Goal: Register for event/course: Register for event/course

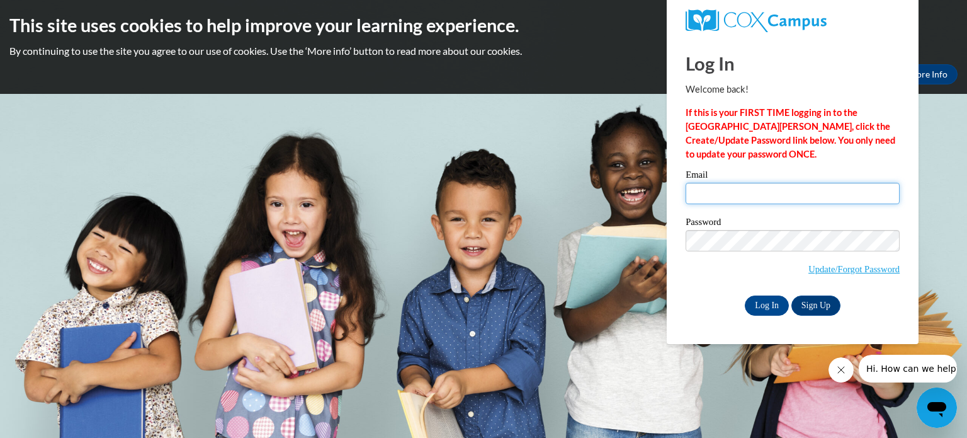
click at [706, 190] on input "Email" at bounding box center [793, 193] width 214 height 21
type input "[PERSON_NAME][EMAIL_ADDRESS][PERSON_NAME][DOMAIN_NAME]"
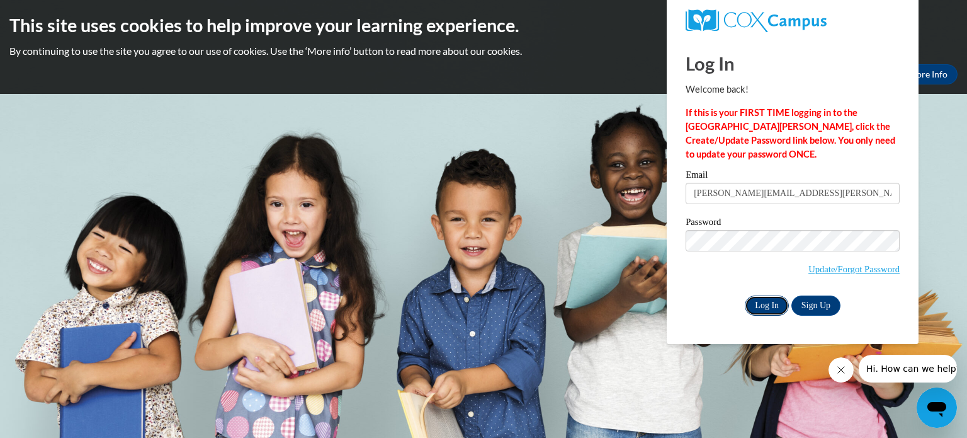
click at [761, 308] on input "Log In" at bounding box center [767, 305] width 44 height 20
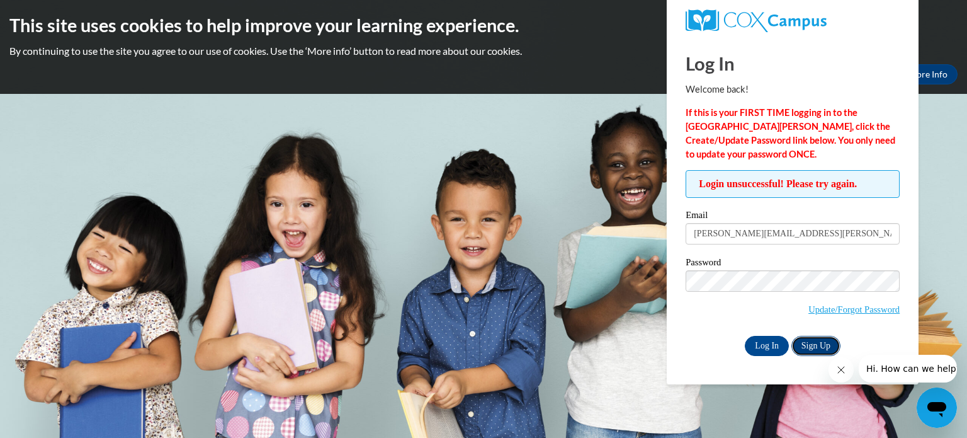
click at [813, 346] on link "Sign Up" at bounding box center [815, 346] width 49 height 20
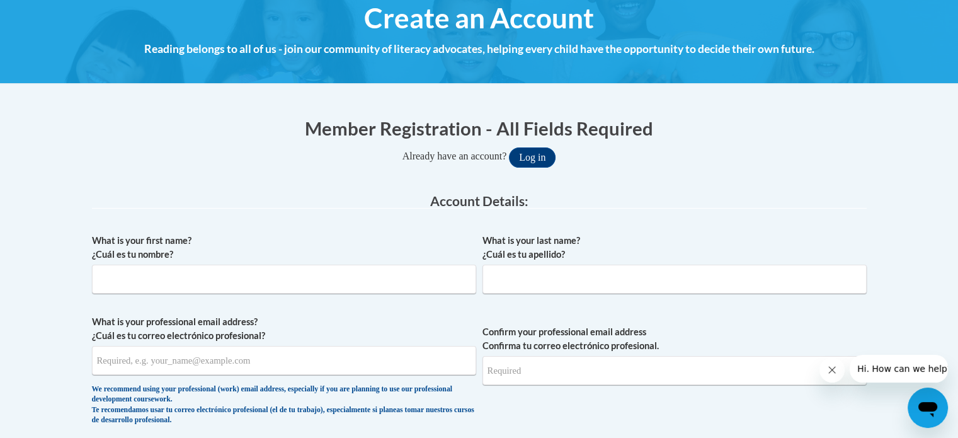
scroll to position [149, 0]
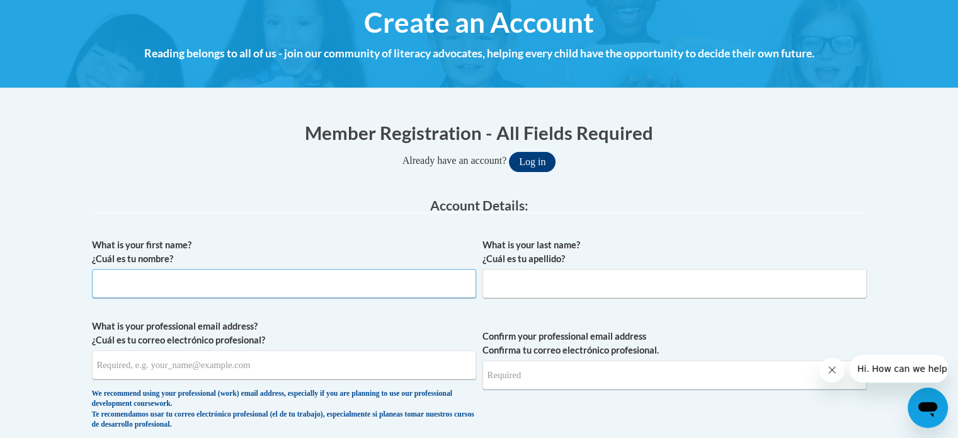
click at [132, 281] on input "What is your first name? ¿Cuál es tu nombre?" at bounding box center [284, 283] width 384 height 29
type input "Janice"
type input "Allison"
type input "janice.allison@white.k12.ga.us"
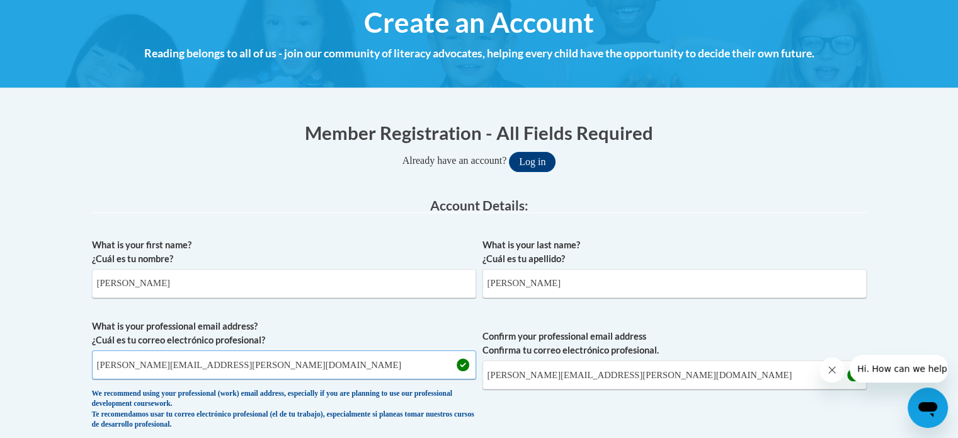
click at [246, 364] on input "janice.allison@white.k12.ga.us" at bounding box center [284, 364] width 384 height 29
type input "[EMAIL_ADDRESS][DOMAIN_NAME]"
click at [509, 152] on button "Log in" at bounding box center [532, 162] width 47 height 20
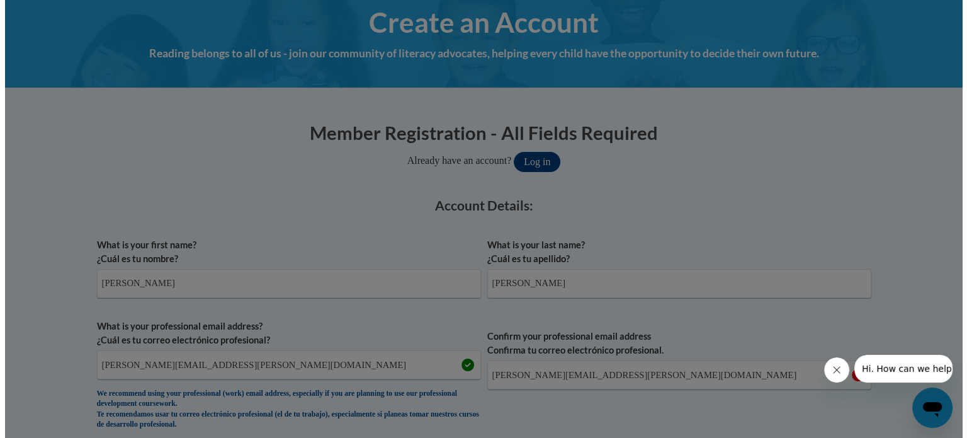
scroll to position [219, 0]
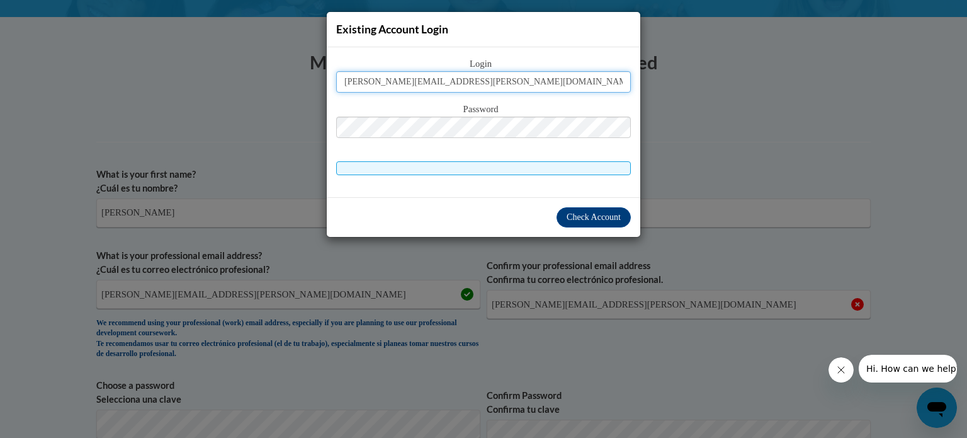
type input "[EMAIL_ADDRESS][DOMAIN_NAME]"
click at [514, 81] on button "Log in" at bounding box center [537, 91] width 47 height 20
click at [471, 169] on span at bounding box center [483, 168] width 295 height 14
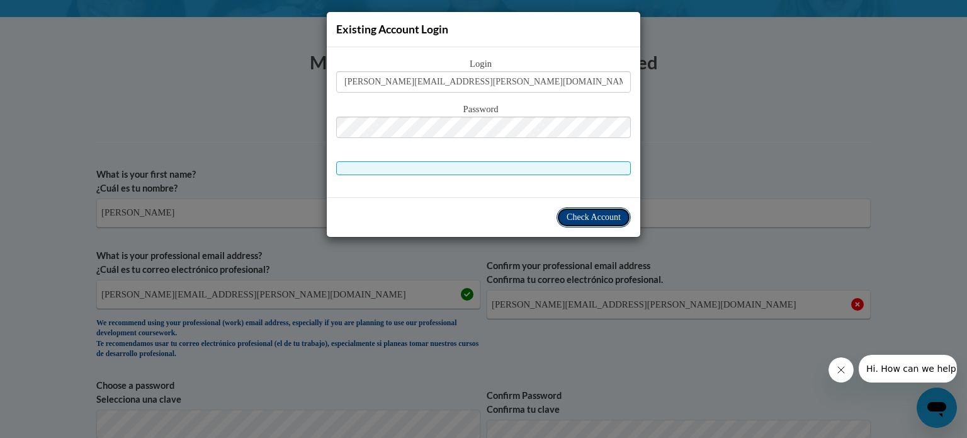
click at [574, 220] on span "Check Account" at bounding box center [594, 216] width 54 height 9
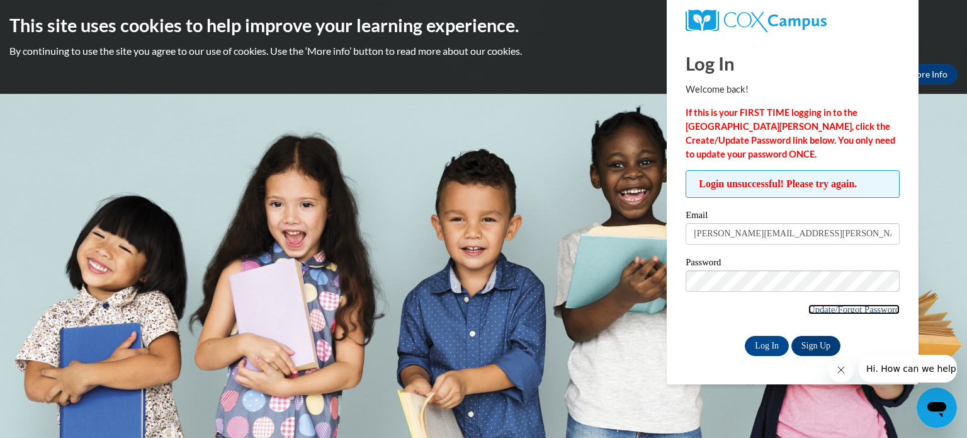
click at [855, 310] on link "Update/Forgot Password" at bounding box center [853, 309] width 91 height 10
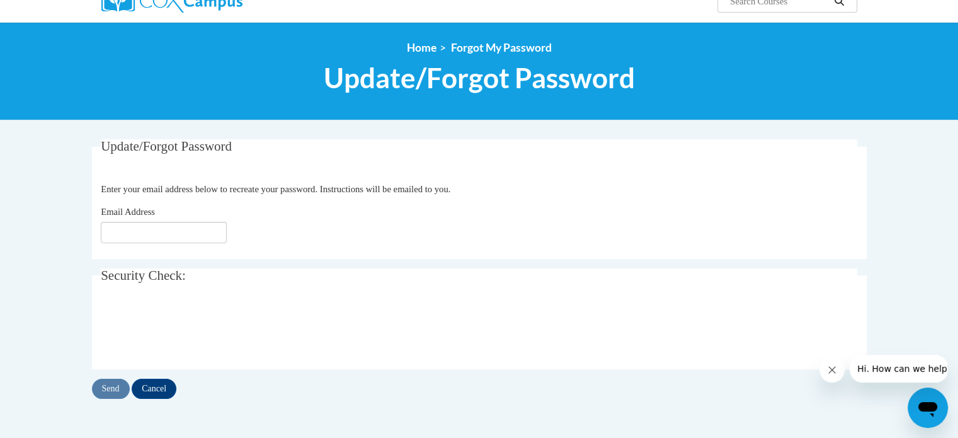
scroll to position [161, 0]
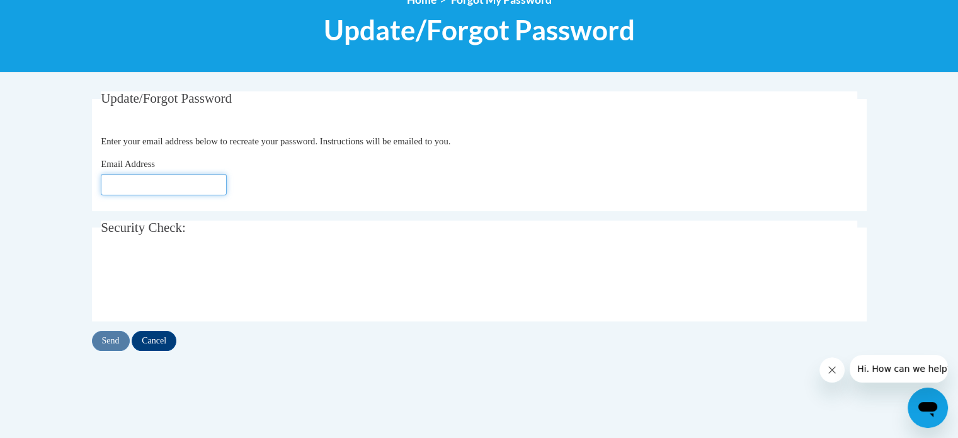
click at [117, 189] on input "Email Address" at bounding box center [164, 184] width 126 height 21
type input "[EMAIL_ADDRESS][DOMAIN_NAME]"
click at [115, 340] on input "Send" at bounding box center [111, 341] width 38 height 20
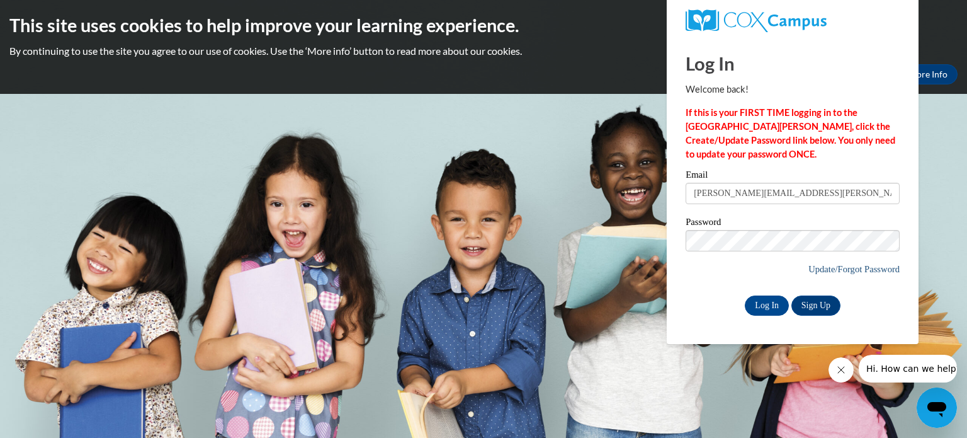
type input "[EMAIL_ADDRESS][DOMAIN_NAME]"
click at [856, 273] on link "Update/Forgot Password" at bounding box center [853, 269] width 91 height 10
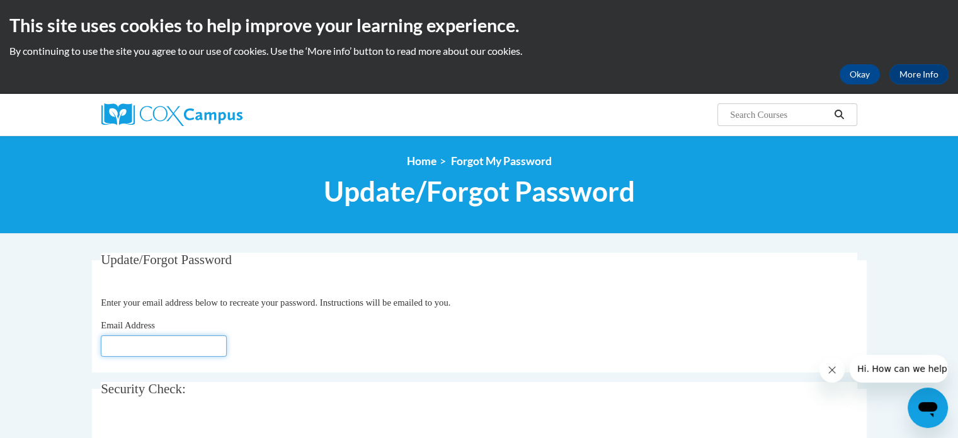
click at [133, 344] on input "Email Address" at bounding box center [164, 345] width 126 height 21
type input "[EMAIL_ADDRESS][DOMAIN_NAME]"
click button "Refresh captcha" at bounding box center [0, 0] width 0 height 0
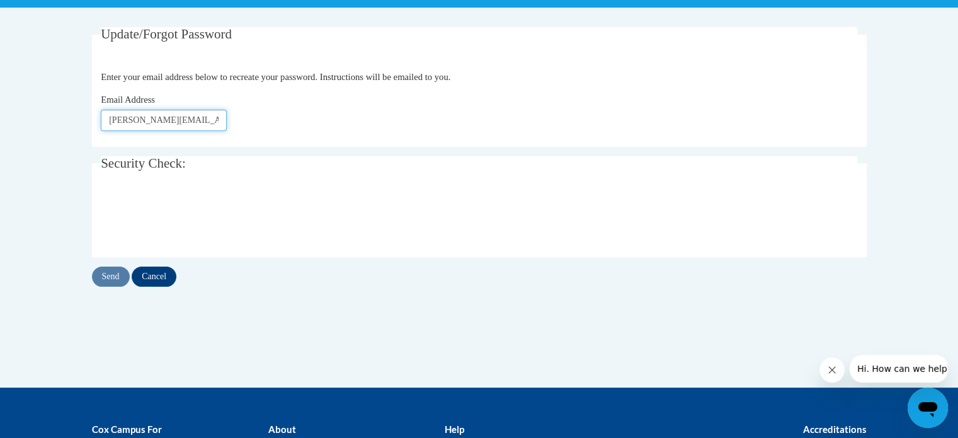
scroll to position [224, 0]
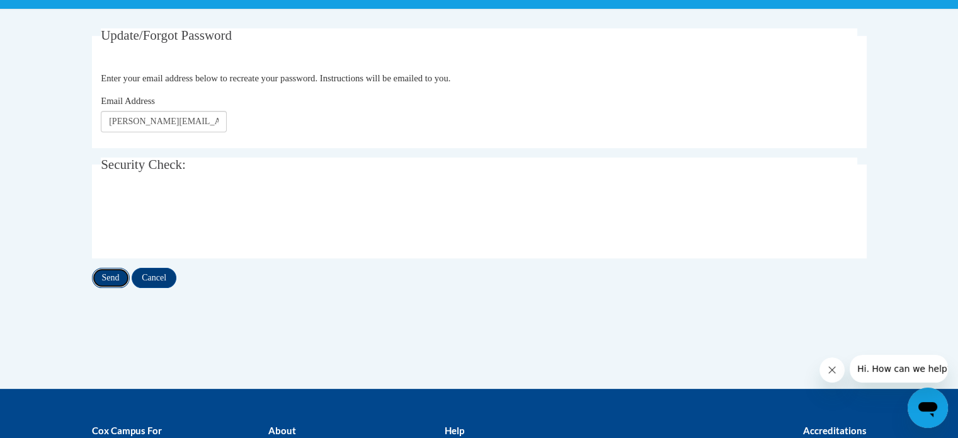
click at [121, 281] on input "Send" at bounding box center [111, 278] width 38 height 20
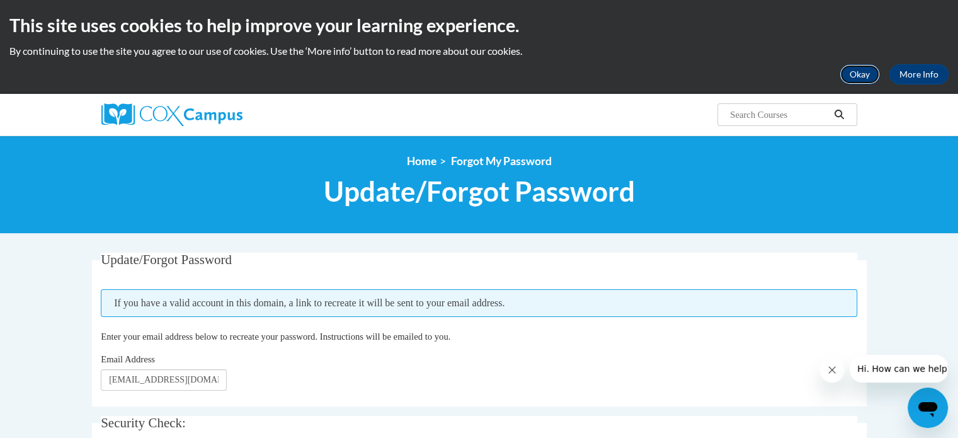
click at [868, 67] on button "Okay" at bounding box center [859, 74] width 40 height 20
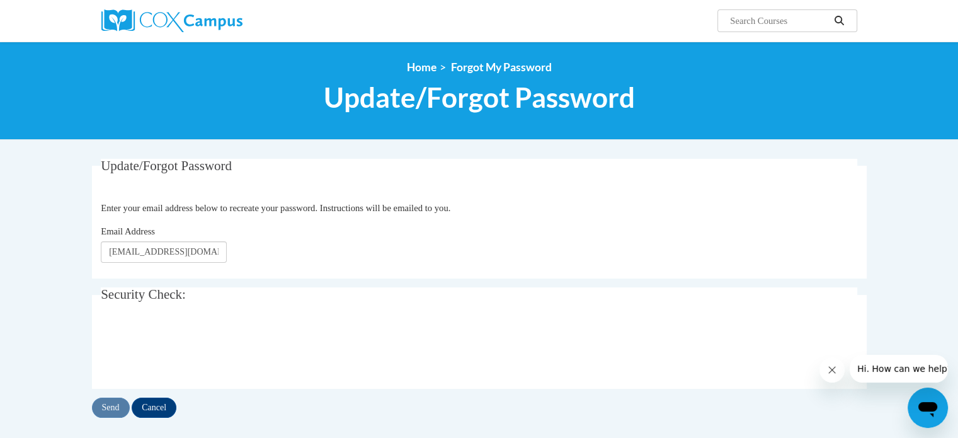
click at [859, 67] on ol "Home Forgot My Password" at bounding box center [479, 67] width 774 height 14
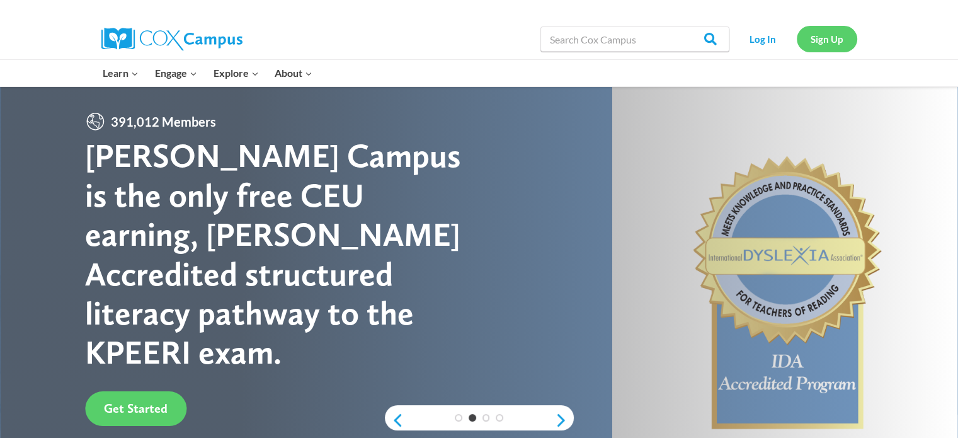
click at [820, 37] on link "Sign Up" at bounding box center [826, 39] width 60 height 26
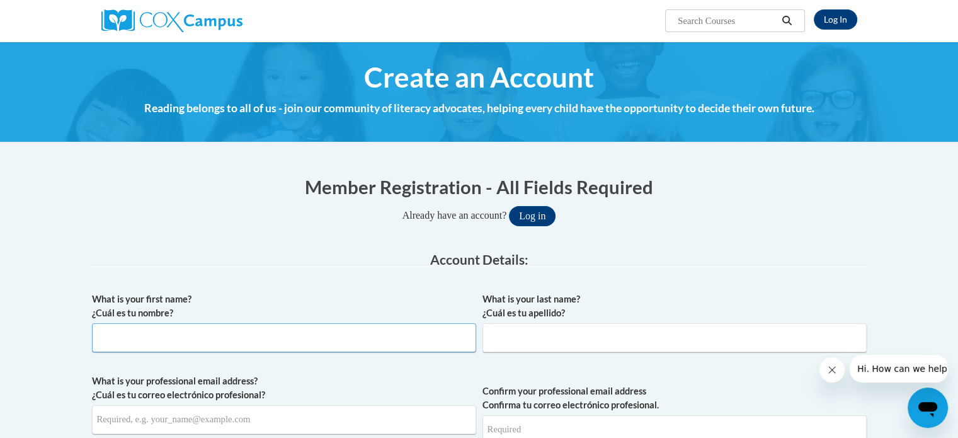
click at [129, 344] on input "What is your first name? ¿Cuál es tu nombre?" at bounding box center [284, 337] width 384 height 29
type input "[PERSON_NAME]"
type input "[PERSON_NAME][EMAIL_ADDRESS][PERSON_NAME][DOMAIN_NAME]"
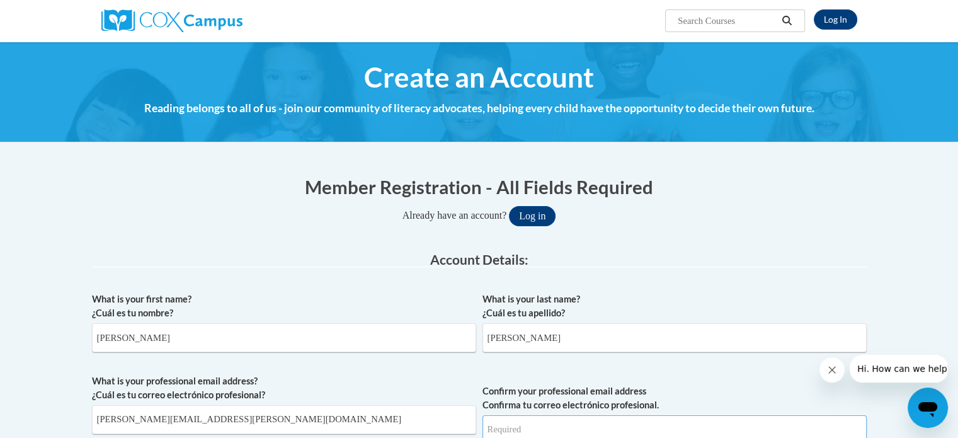
type input "janice.allison@white.k12.ga.us"
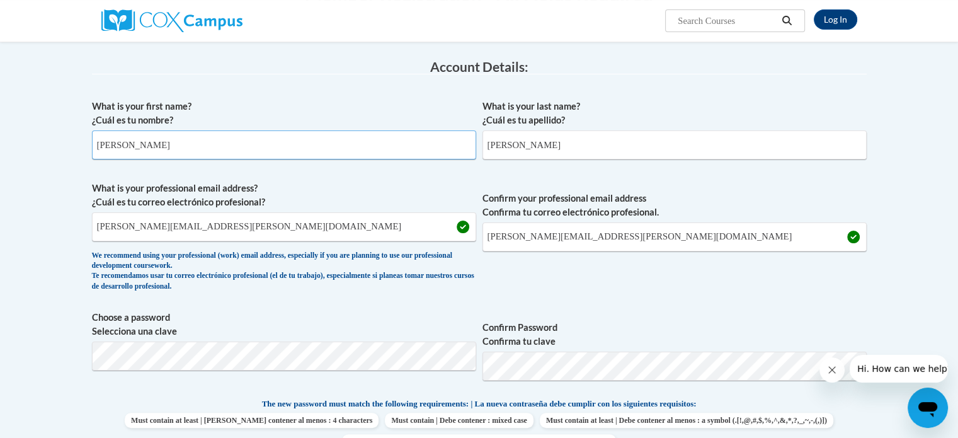
scroll to position [198, 0]
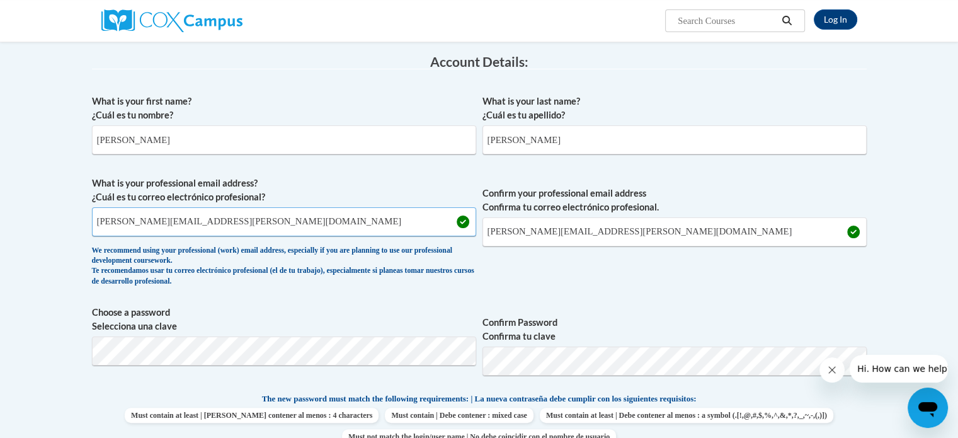
click at [239, 222] on input "janice.allison@white.k12.ga.us" at bounding box center [284, 221] width 384 height 29
type input "[EMAIL_ADDRESS][DOMAIN_NAME]"
click at [613, 227] on input "janice.allison@white.k12.ga.us" at bounding box center [674, 231] width 384 height 29
type input "janice.allison@ndo.org"
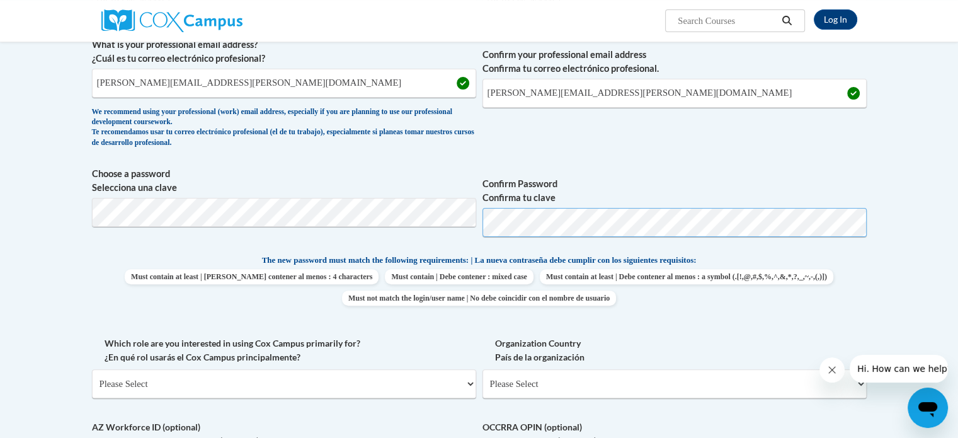
scroll to position [341, 0]
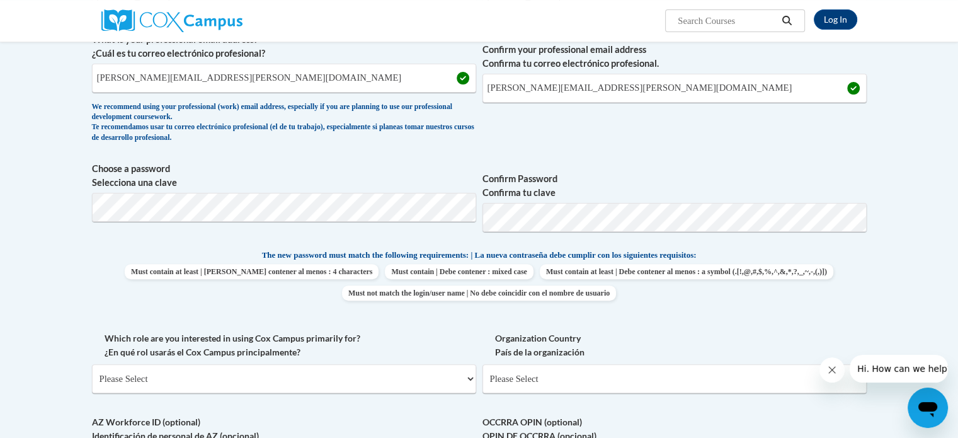
click at [443, 336] on label "Which role are you interested in using Cox Campus primarily for? ¿En qué rol us…" at bounding box center [284, 345] width 384 height 28
click at [443, 364] on select "Please Select College/University | Colegio/Universidad Community/Nonprofit Part…" at bounding box center [284, 378] width 384 height 29
click at [466, 375] on select "Please Select College/University | Colegio/Universidad Community/Nonprofit Part…" at bounding box center [284, 378] width 384 height 29
select select "fbf2d438-af2f-41f8-98f1-81c410e29de3"
click at [92, 364] on select "Please Select College/University | Colegio/Universidad Community/Nonprofit Part…" at bounding box center [284, 378] width 384 height 29
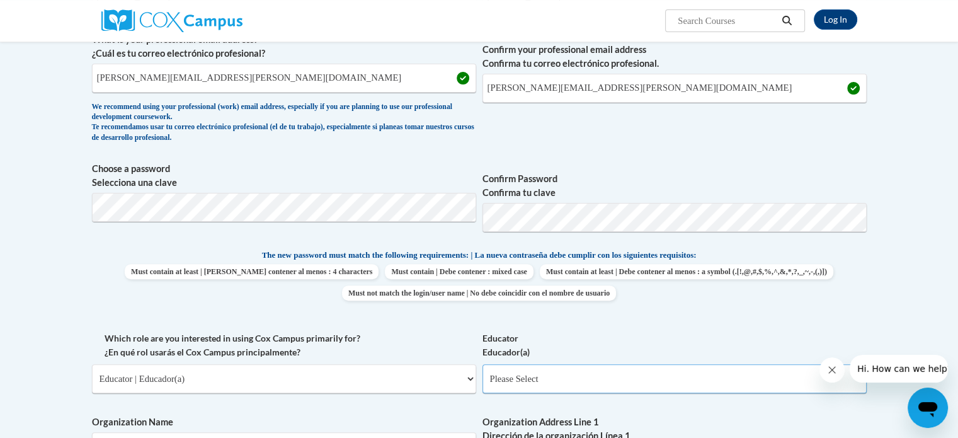
click at [742, 380] on select "Please Select Early Learning/Daycare Teacher/Family Home Care Provider | Maestr…" at bounding box center [674, 378] width 384 height 29
select select "5e2af403-4f2c-4e49-a02f-103e55d7b75b"
click at [482, 364] on select "Please Select Early Learning/Daycare Teacher/Family Home Care Provider | Maestr…" at bounding box center [674, 378] width 384 height 29
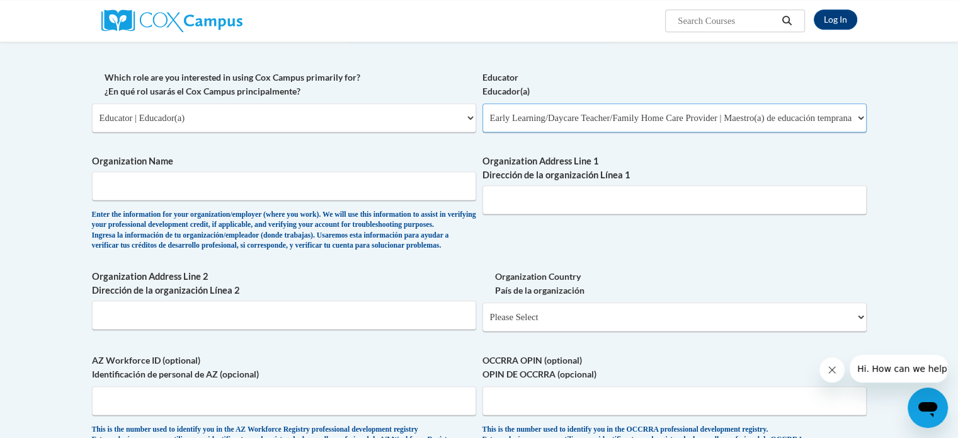
scroll to position [599, 0]
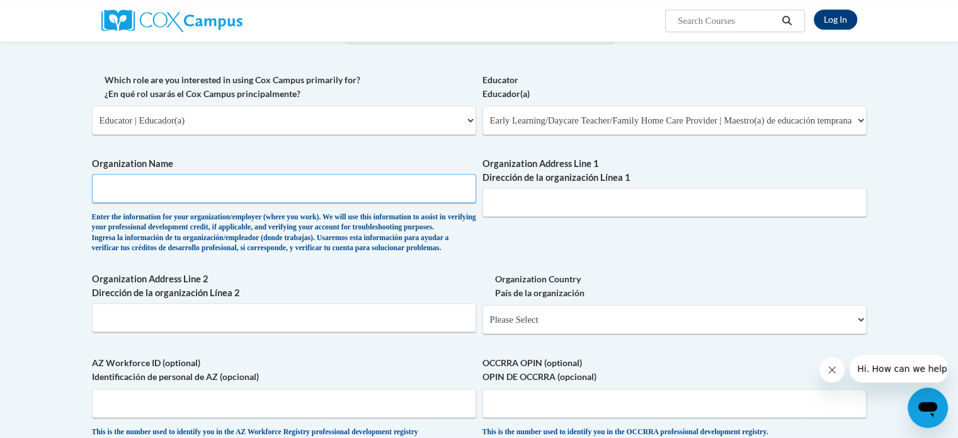
click at [176, 181] on input "Organization Name" at bounding box center [284, 188] width 384 height 29
type input "White Co. Head Start/Pre K"
click at [499, 206] on input "Organization Address Line 1 Dirección de la organización Línea 1" at bounding box center [674, 202] width 384 height 29
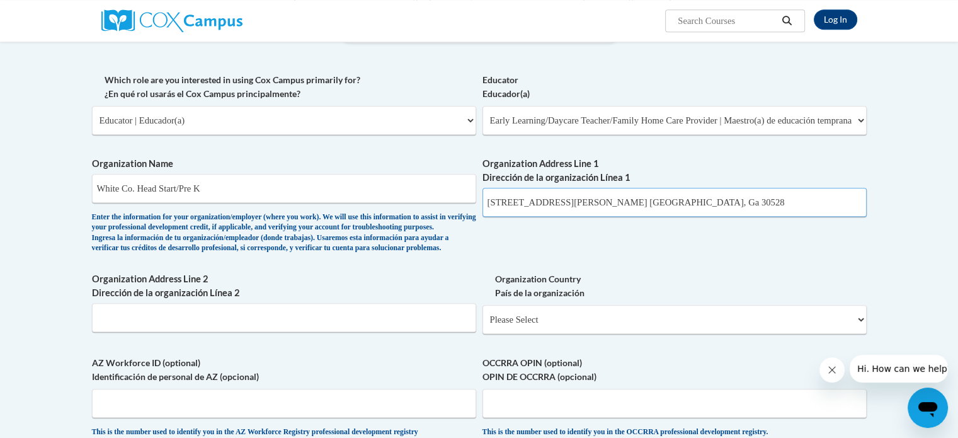
click at [628, 204] on input "676 Claude Sims Rd. Cleveland, Ga 30528" at bounding box center [674, 202] width 384 height 29
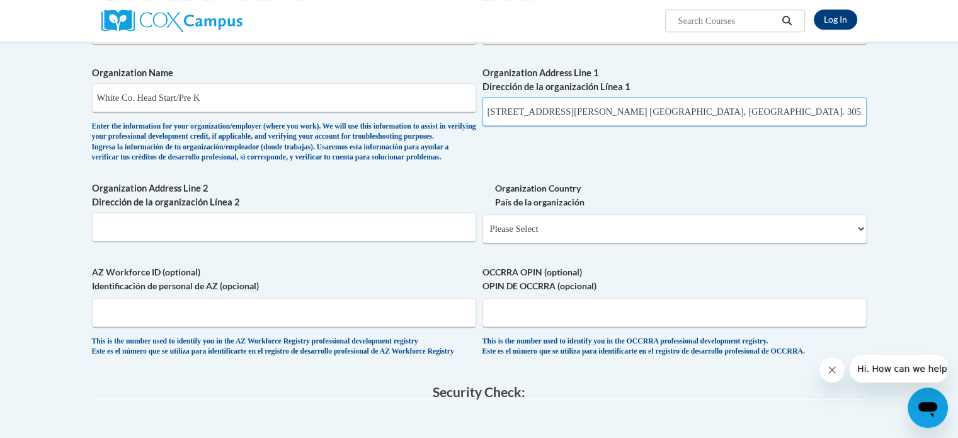
scroll to position [756, 0]
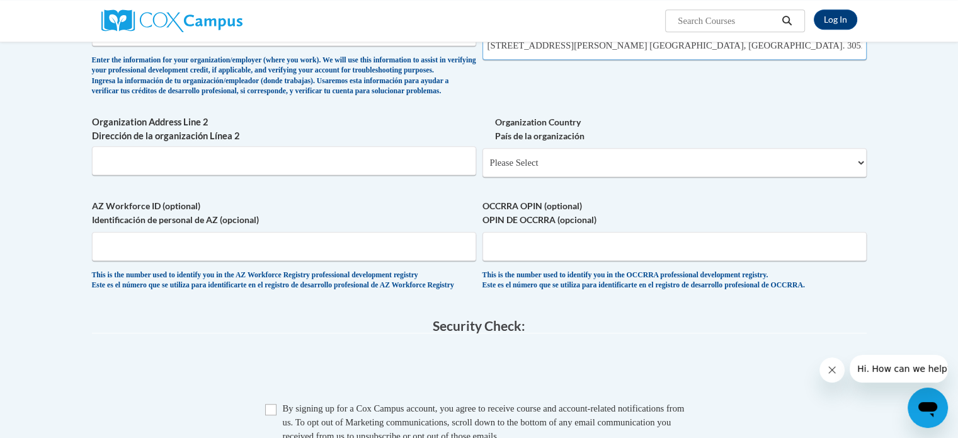
type input "676 Claude Sims Rd. Cleveland, Ga. 30528"
click at [859, 177] on select "Please Select United States | Estados Unidos Outside of the United States | Fue…" at bounding box center [674, 162] width 384 height 29
select select "ad49bcad-a171-4b2e-b99c-48b446064914"
click at [482, 168] on select "Please Select United States | Estados Unidos Outside of the United States | Fue…" at bounding box center [674, 162] width 384 height 29
select select
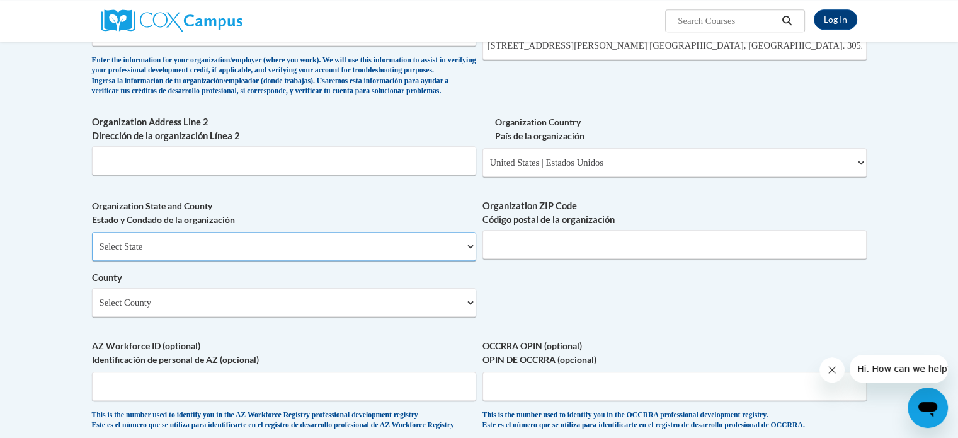
click at [465, 261] on select "Select State Alabama Alaska Arizona Arkansas California Colorado Connecticut De…" at bounding box center [284, 246] width 384 height 29
select select "Georgia"
click at [92, 252] on select "Select State Alabama Alaska Arizona Arkansas California Colorado Connecticut De…" at bounding box center [284, 246] width 384 height 29
click at [642, 259] on input "Organization ZIP Code Código postal de la organización" at bounding box center [674, 244] width 384 height 29
type input "30528"
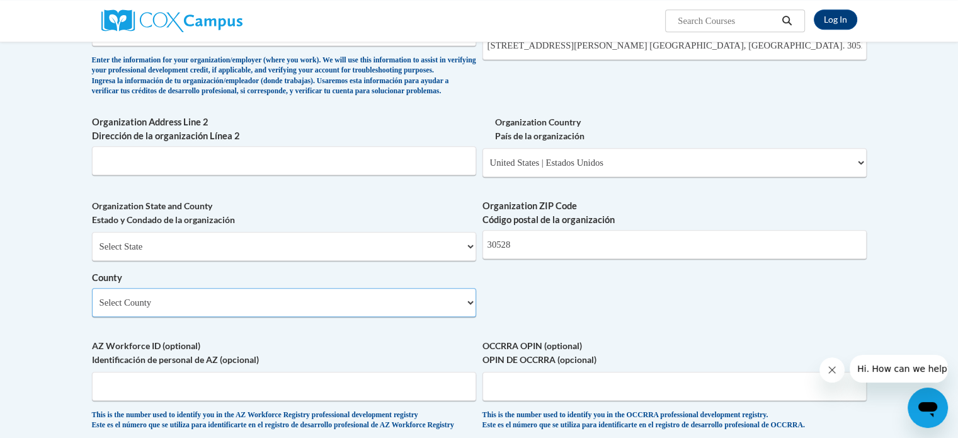
click at [471, 317] on select "Select County Appling Atkinson Bacon Baker Baldwin Banks Barrow Bartow Ben Hill…" at bounding box center [284, 302] width 384 height 29
drag, startPoint x: 486, startPoint y: 55, endPoint x: 465, endPoint y: 320, distance: 265.2
click at [468, 317] on select "Select County Appling Atkinson Bacon Baker Baldwin Banks Barrow Bartow Ben Hill…" at bounding box center [284, 302] width 384 height 29
select select "White"
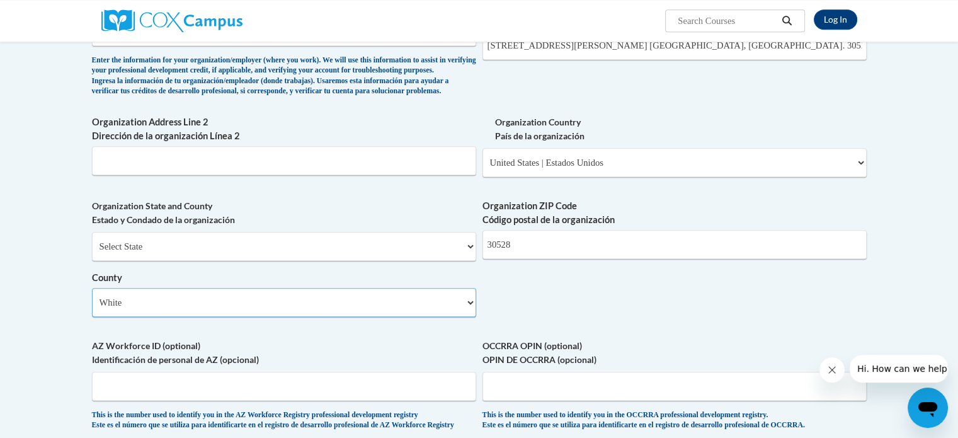
click at [92, 308] on select "Select County Appling Atkinson Bacon Baker Baldwin Banks Barrow Bartow Ben Hill…" at bounding box center [284, 302] width 384 height 29
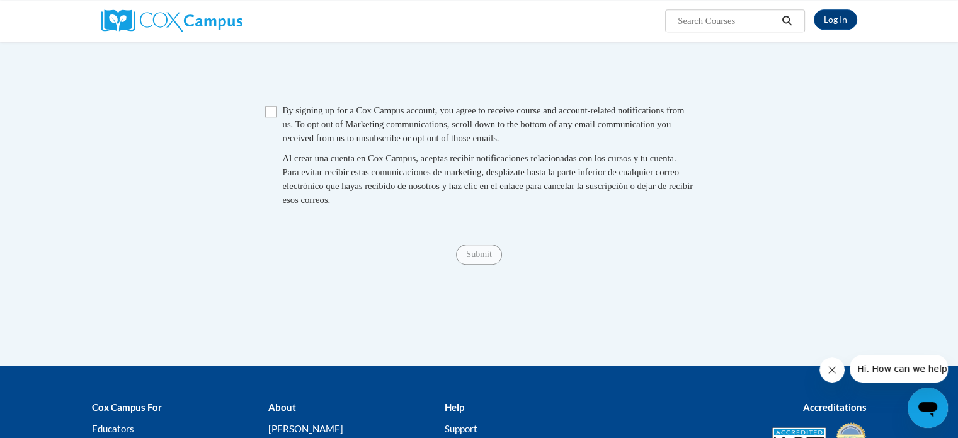
scroll to position [1201, 0]
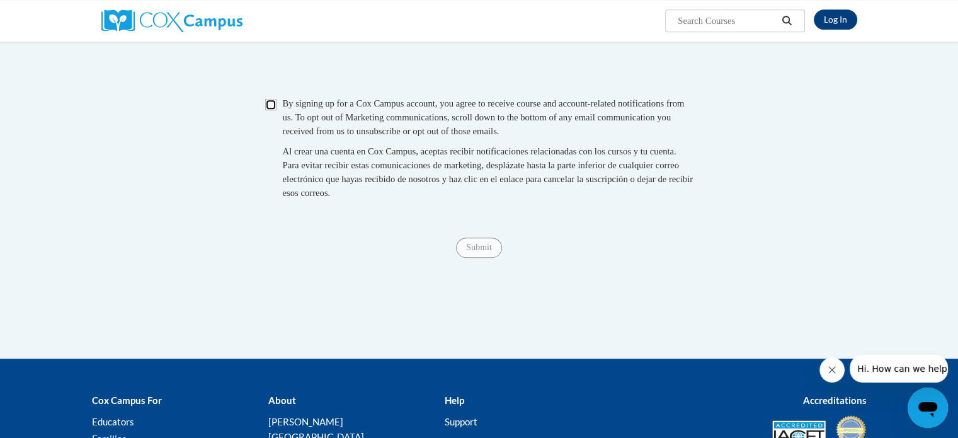
click at [268, 110] on input "Checkbox" at bounding box center [270, 104] width 11 height 11
checkbox input "true"
click at [480, 257] on input "Submit" at bounding box center [478, 247] width 45 height 20
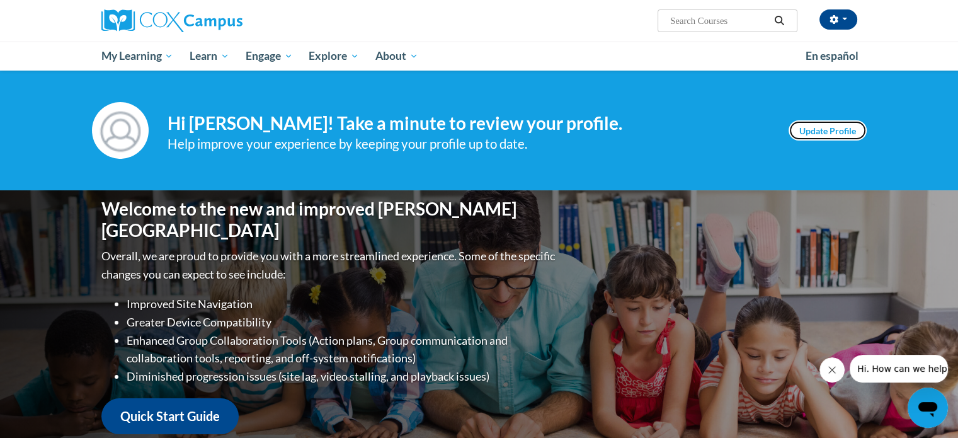
click at [824, 125] on link "Update Profile" at bounding box center [827, 130] width 78 height 20
click at [743, 18] on input "Search..." at bounding box center [719, 20] width 101 height 15
type input "The Power of Language"
click at [776, 22] on icon "Search" at bounding box center [778, 20] width 9 height 9
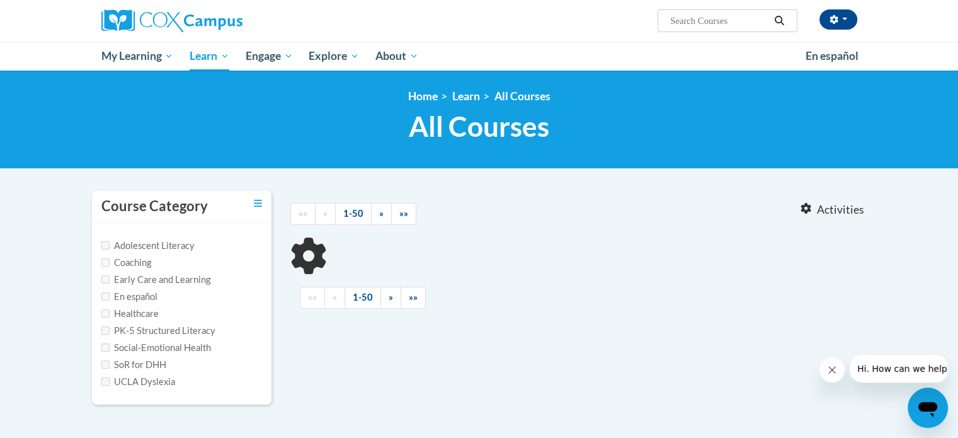
type input "The Power of Language"
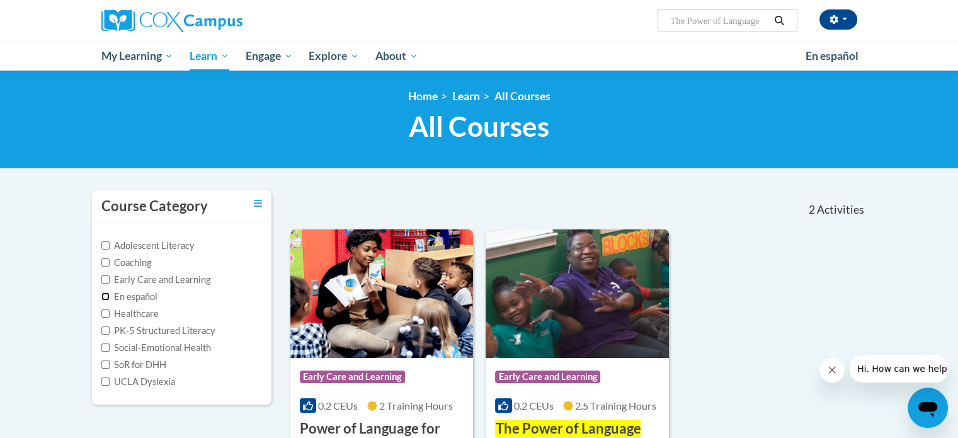
click at [103, 293] on input "En español" at bounding box center [105, 296] width 8 height 8
checkbox input "true"
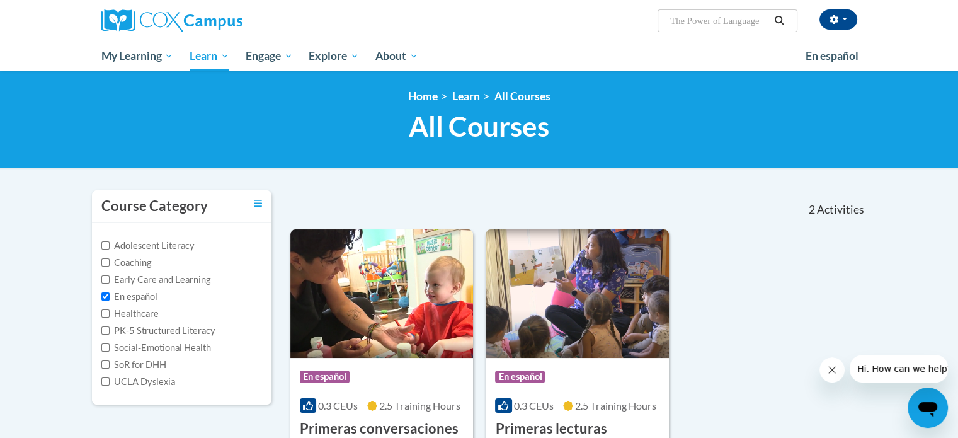
click at [103, 274] on label "Early Care and Learning" at bounding box center [155, 280] width 109 height 14
click at [103, 275] on input "Early Care and Learning" at bounding box center [105, 279] width 8 height 8
checkbox input "true"
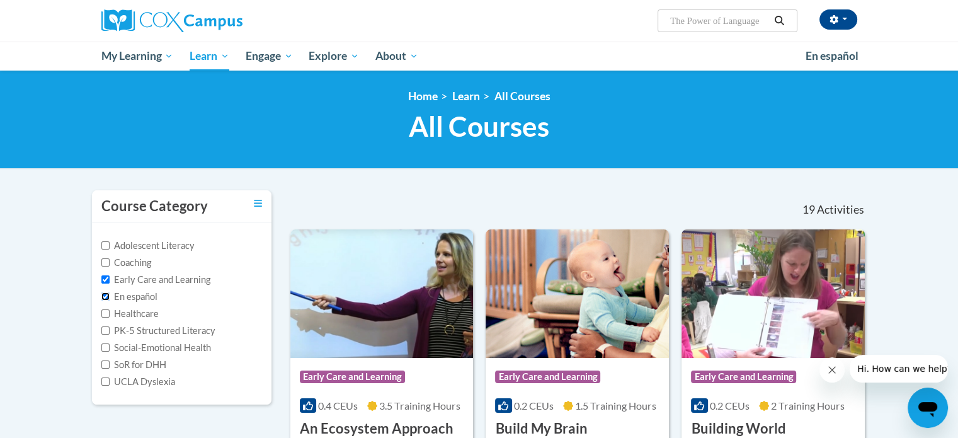
click at [105, 292] on input "En español" at bounding box center [105, 296] width 8 height 8
checkbox input "false"
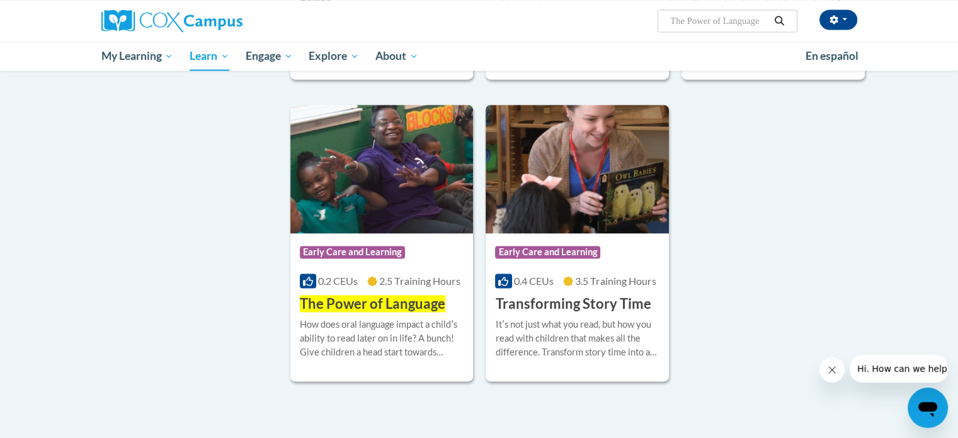
scroll to position [1852, 0]
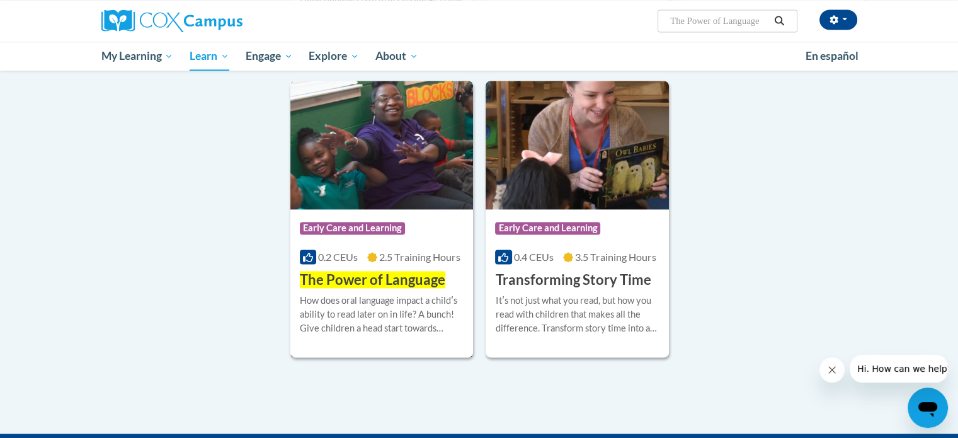
click at [371, 288] on span "The Power of Language" at bounding box center [372, 279] width 145 height 17
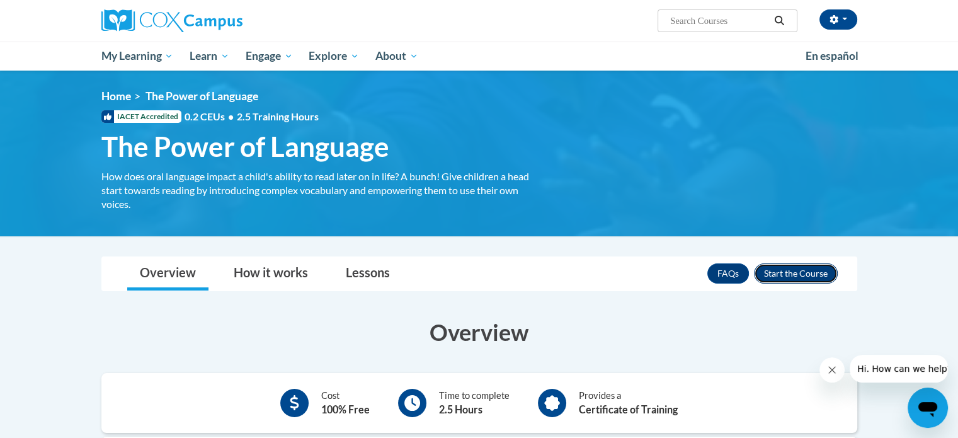
click at [802, 273] on button "Enroll" at bounding box center [796, 273] width 84 height 20
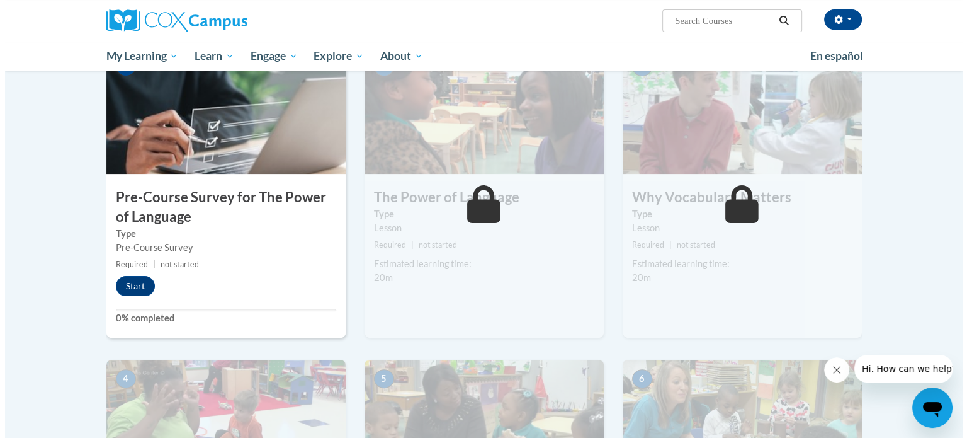
scroll to position [305, 0]
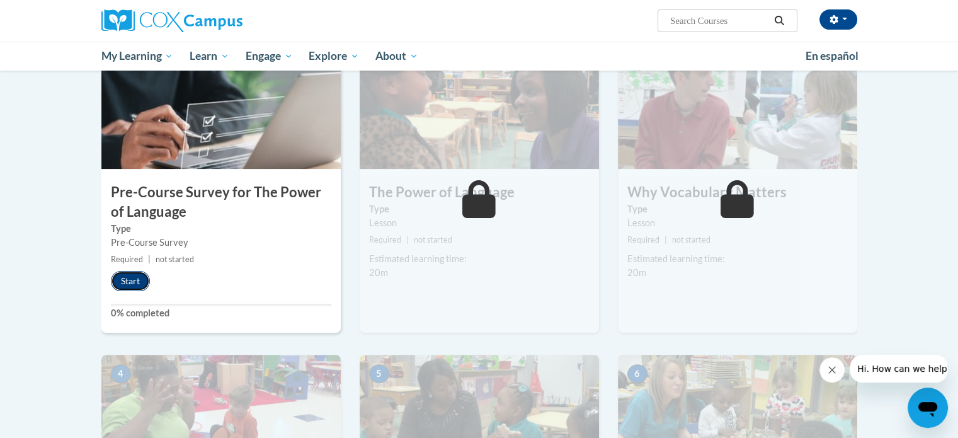
click at [129, 283] on button "Start" at bounding box center [130, 281] width 39 height 20
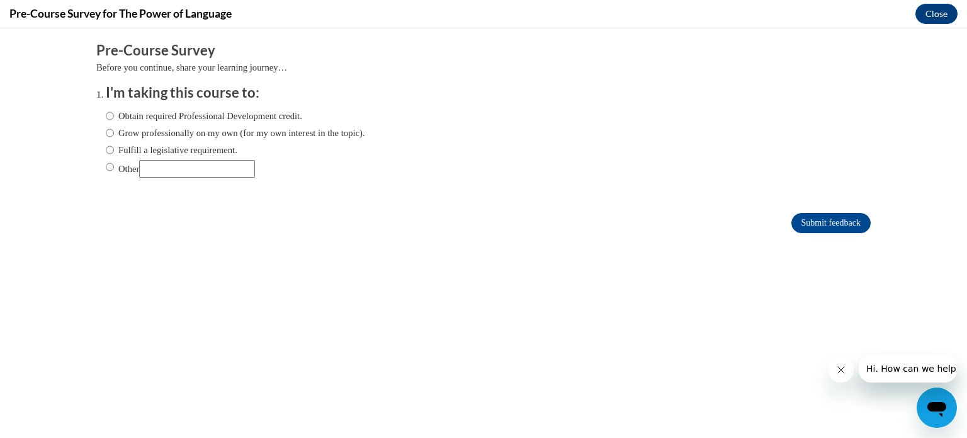
scroll to position [0, 0]
click at [106, 116] on input "Obtain required Professional Development credit." at bounding box center [110, 116] width 8 height 14
radio input "true"
click at [808, 225] on input "Submit feedback" at bounding box center [830, 223] width 79 height 20
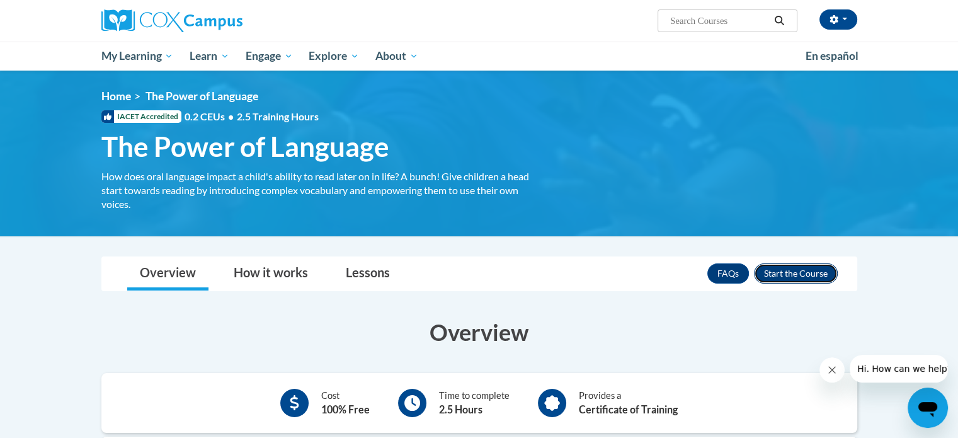
click at [802, 271] on button "Enroll" at bounding box center [796, 273] width 84 height 20
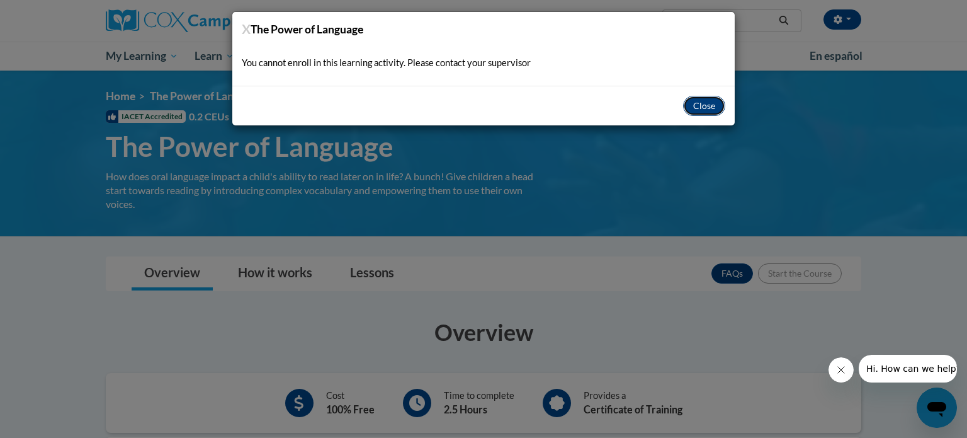
click at [699, 103] on button "Close" at bounding box center [704, 106] width 42 height 20
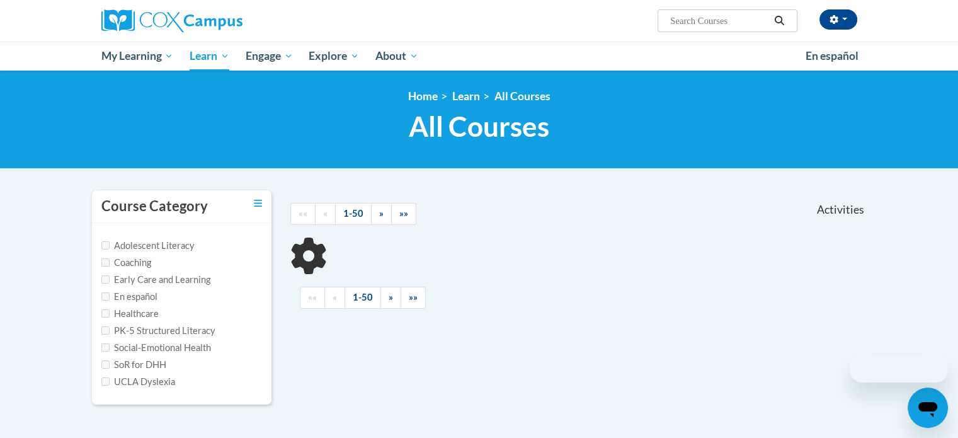
scroll to position [265, 0]
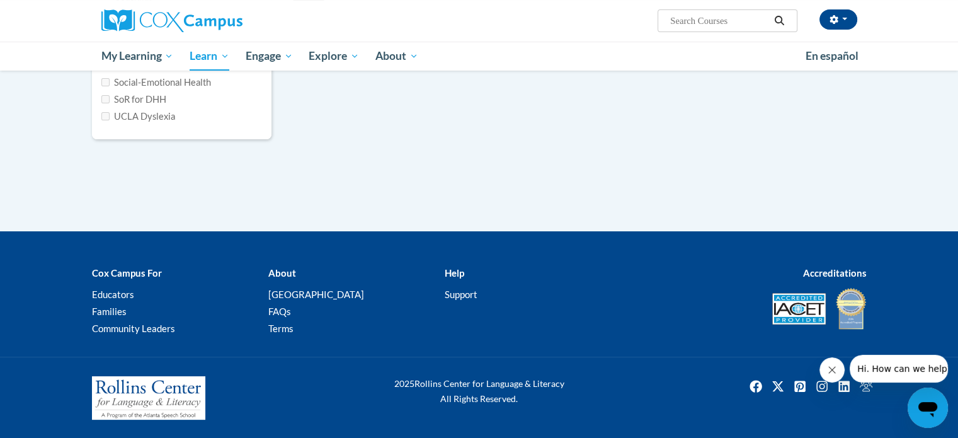
type input "The Power of Language"
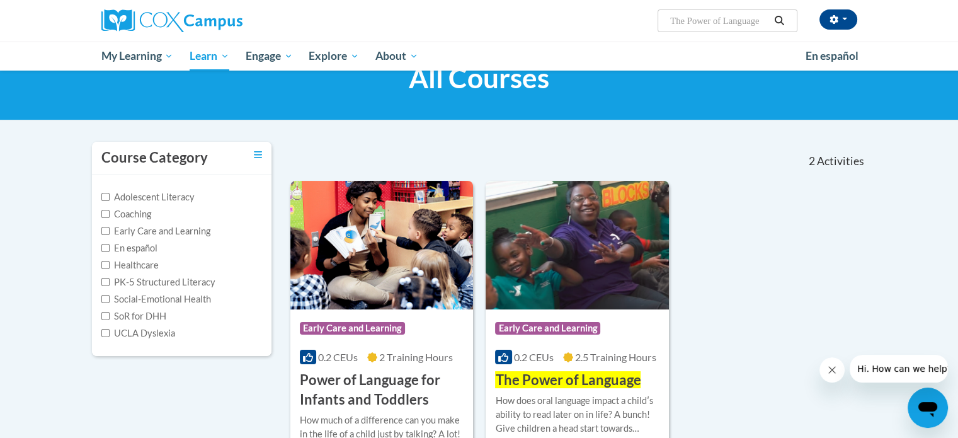
scroll to position [50, 0]
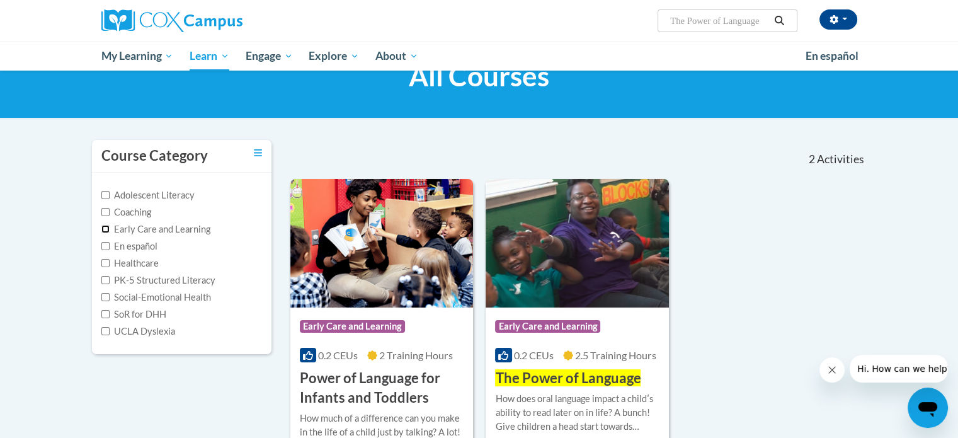
click at [102, 230] on input "Early Care and Learning" at bounding box center [105, 229] width 8 height 8
checkbox input "true"
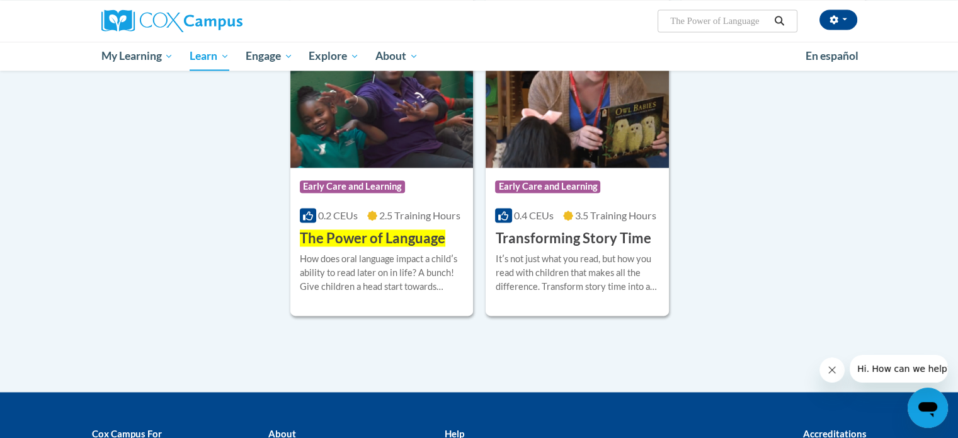
scroll to position [1921, 0]
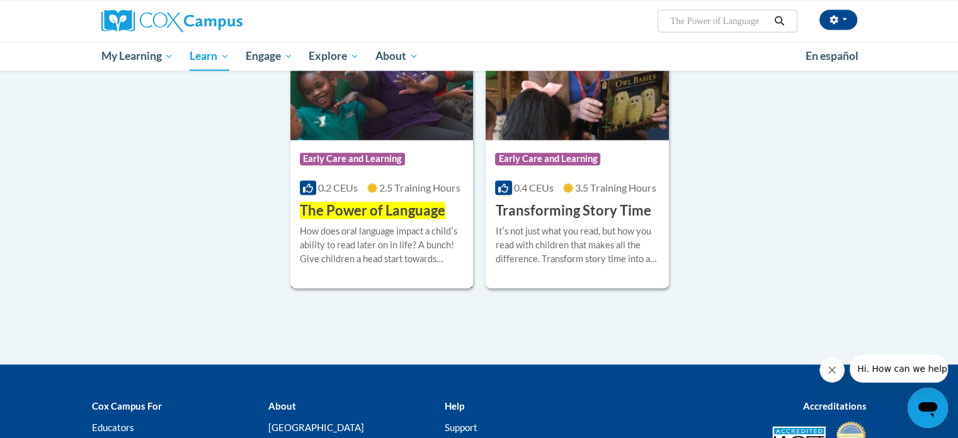
click at [370, 218] on span "The Power of Language" at bounding box center [372, 209] width 145 height 17
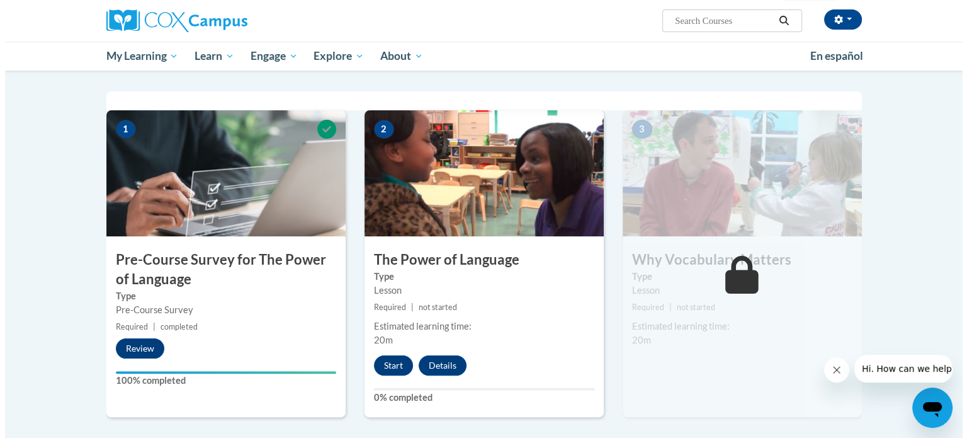
scroll to position [249, 0]
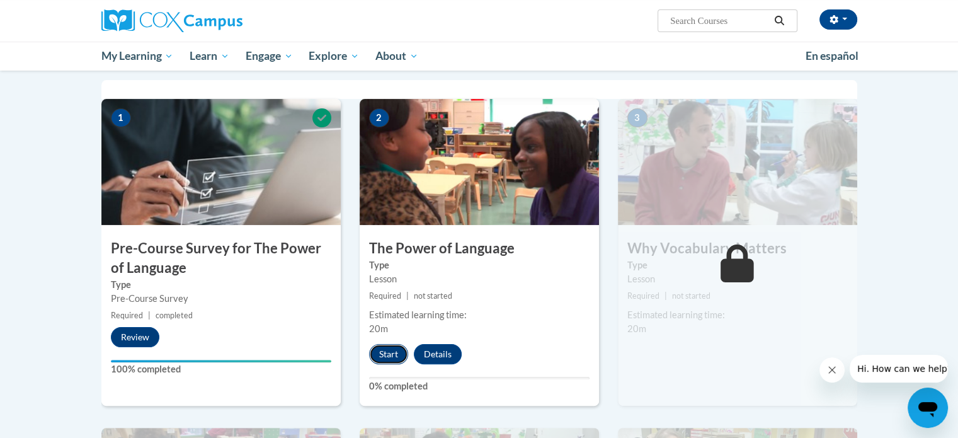
click at [385, 352] on button "Start" at bounding box center [388, 354] width 39 height 20
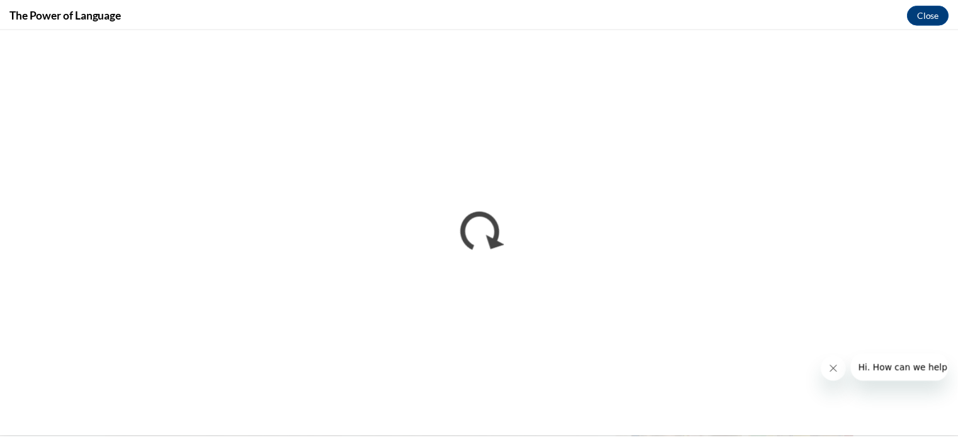
scroll to position [0, 0]
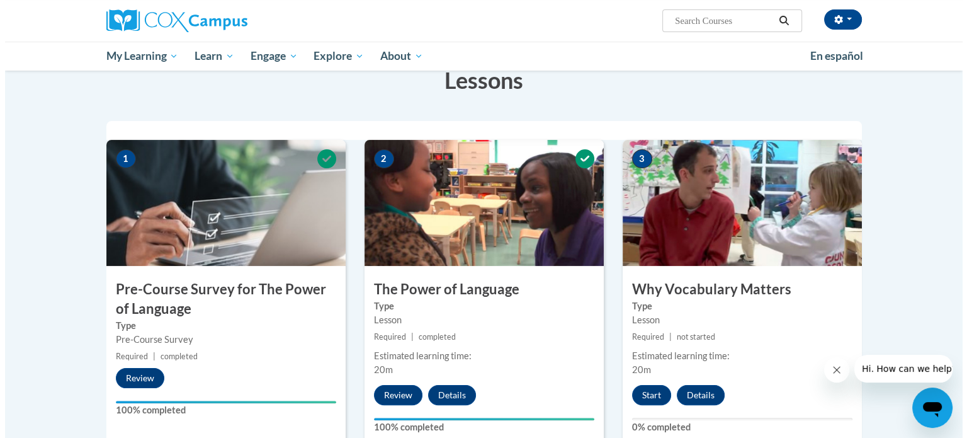
scroll to position [210, 0]
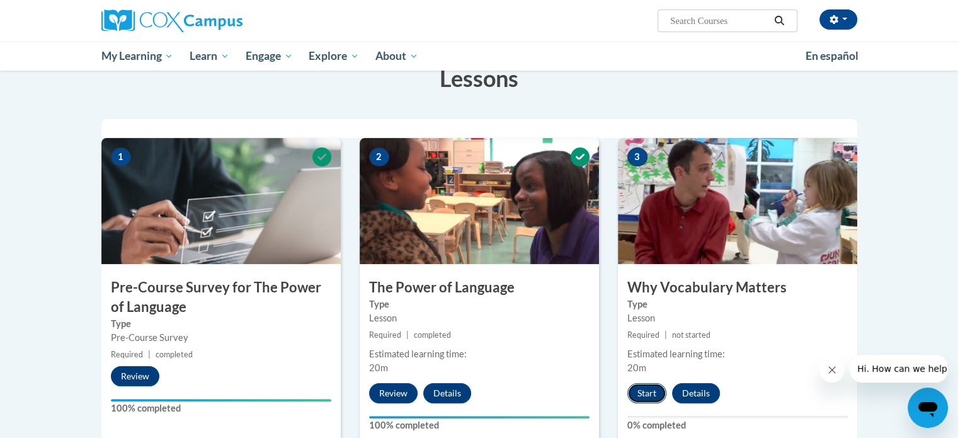
click at [649, 393] on button "Start" at bounding box center [646, 393] width 39 height 20
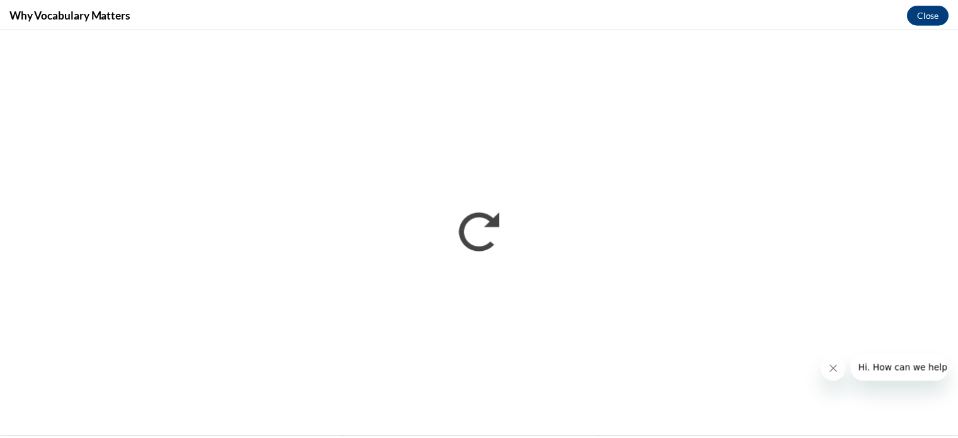
scroll to position [0, 0]
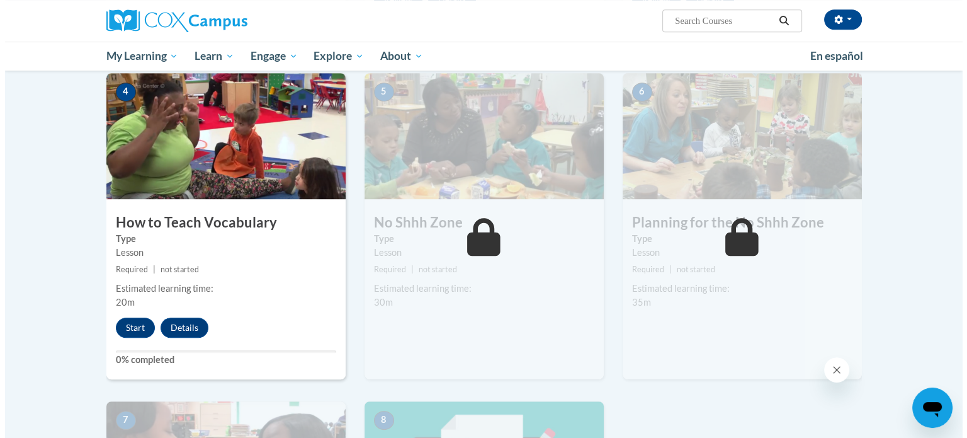
scroll to position [607, 0]
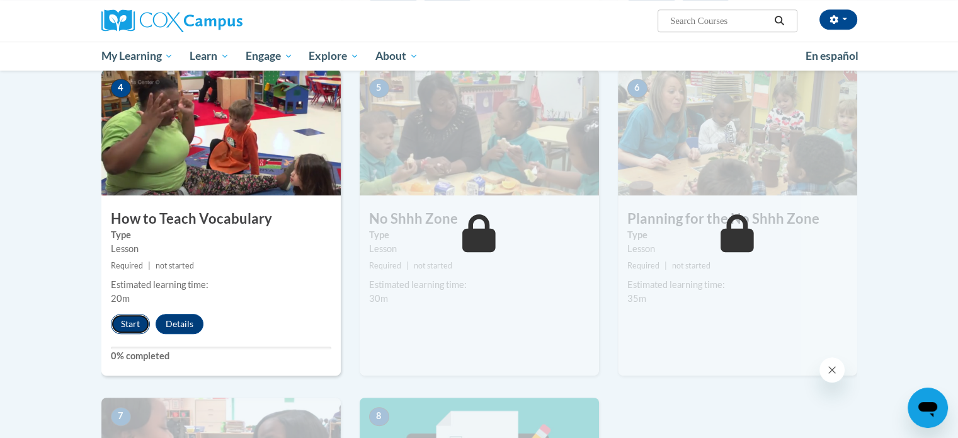
click at [141, 319] on button "Start" at bounding box center [130, 324] width 39 height 20
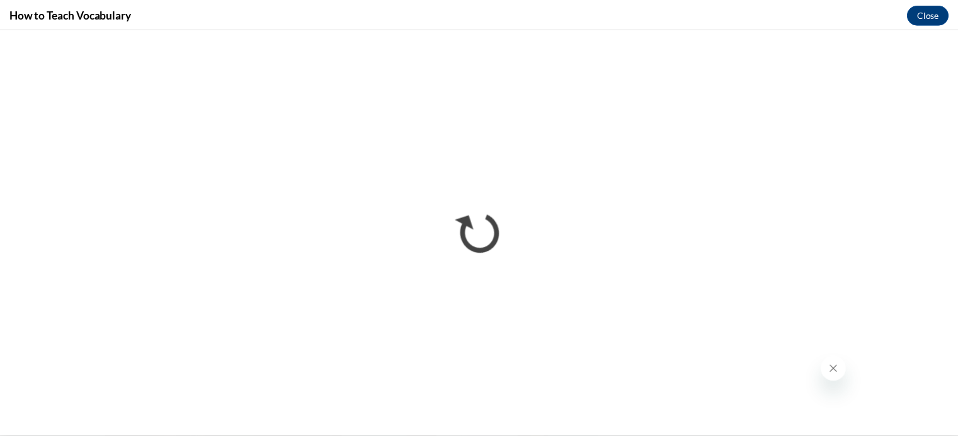
scroll to position [0, 0]
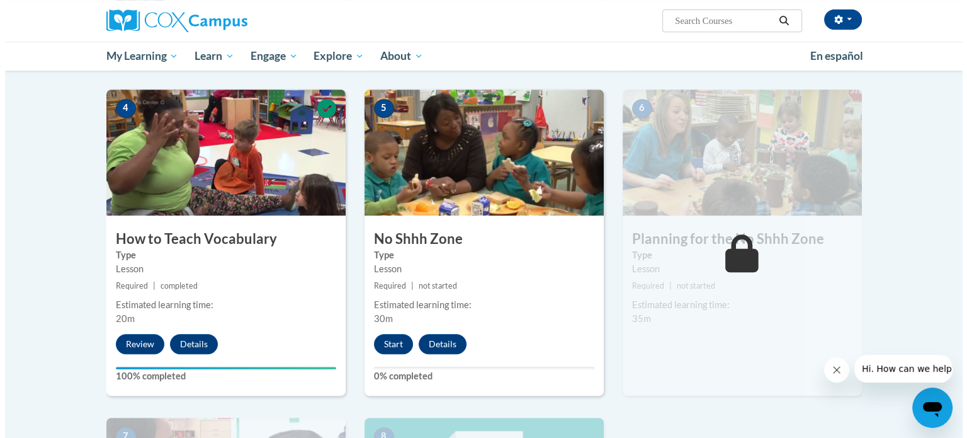
scroll to position [570, 0]
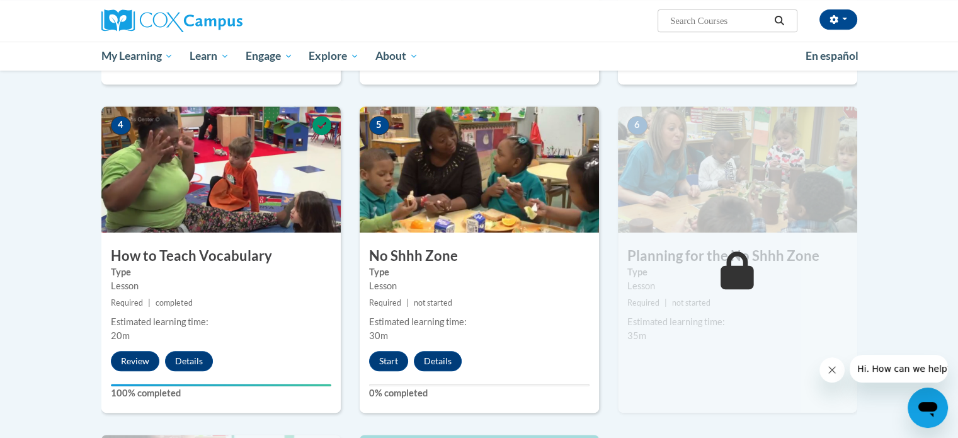
click at [381, 359] on button "Start" at bounding box center [388, 361] width 39 height 20
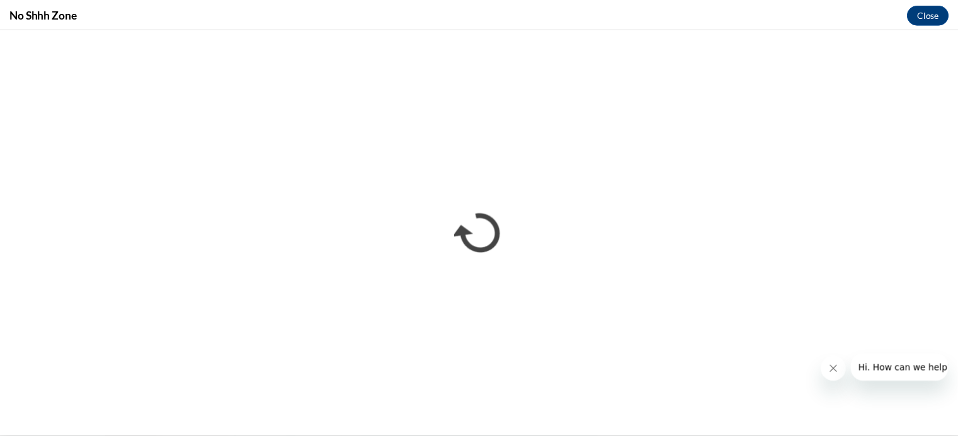
scroll to position [0, 0]
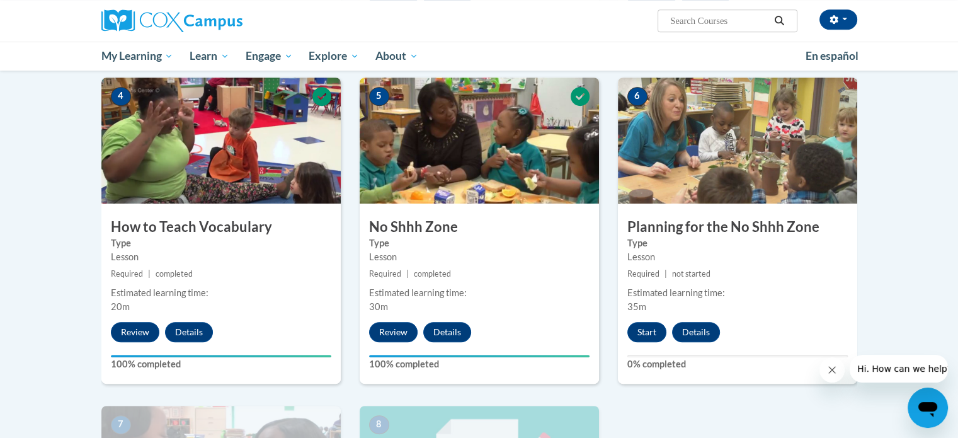
scroll to position [610, 0]
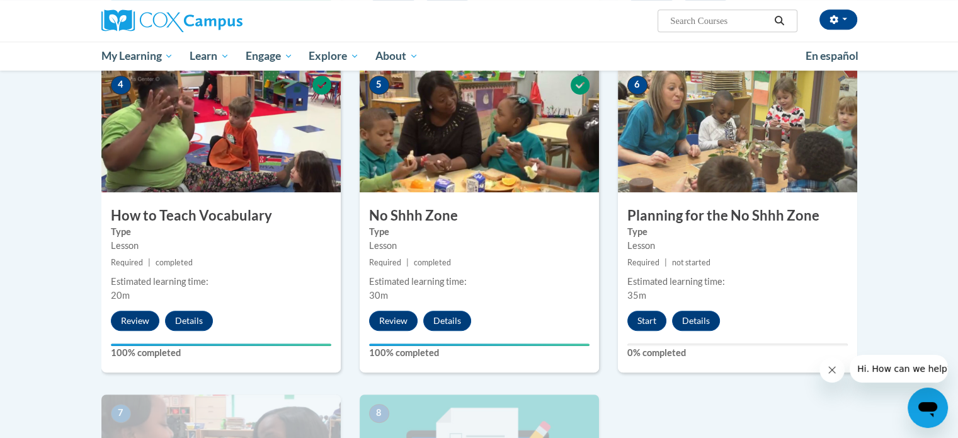
drag, startPoint x: 963, startPoint y: 105, endPoint x: 966, endPoint y: 264, distance: 159.3
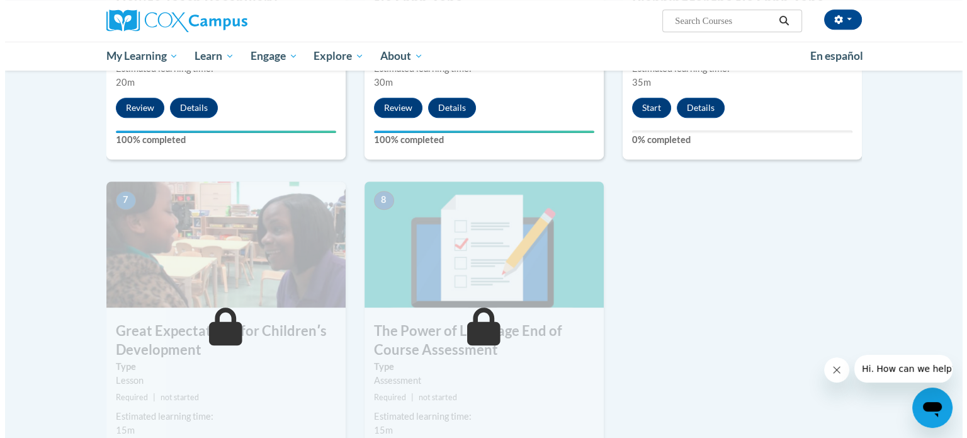
scroll to position [821, 0]
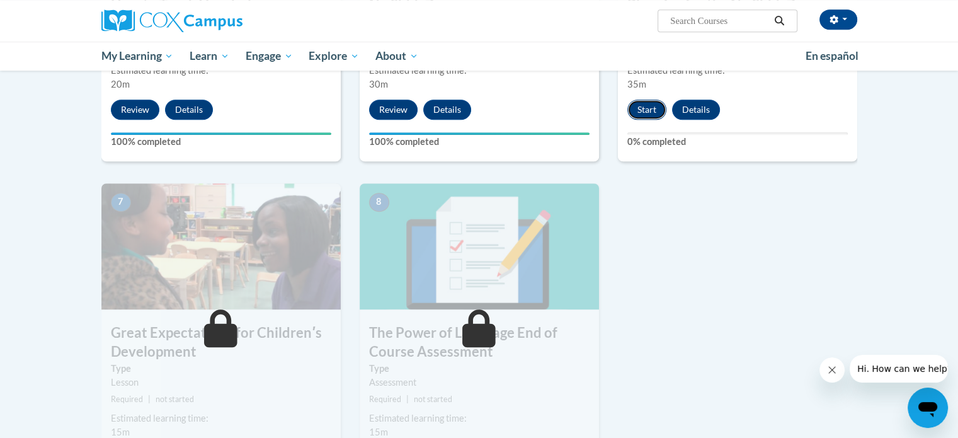
click at [654, 110] on button "Start" at bounding box center [646, 109] width 39 height 20
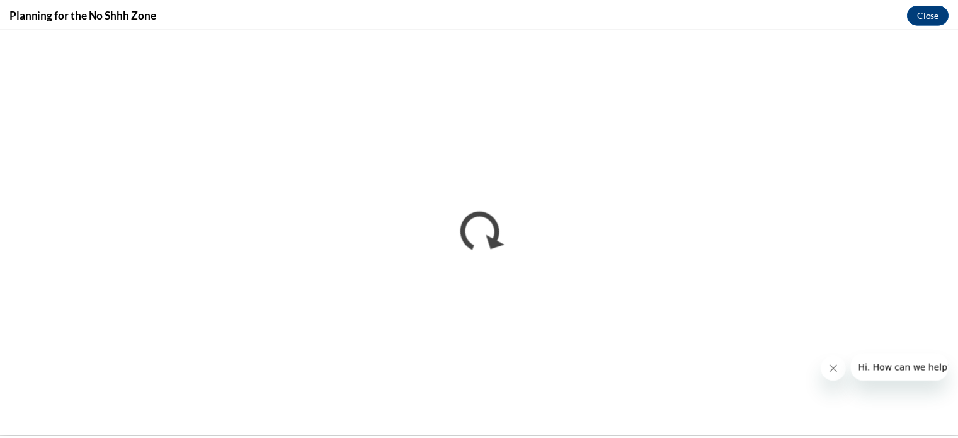
scroll to position [0, 0]
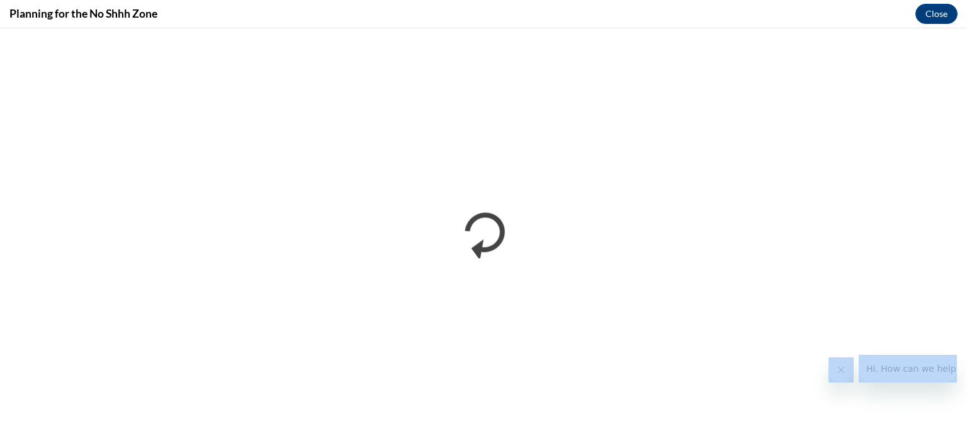
drag, startPoint x: 956, startPoint y: 358, endPoint x: 963, endPoint y: 439, distance: 80.9
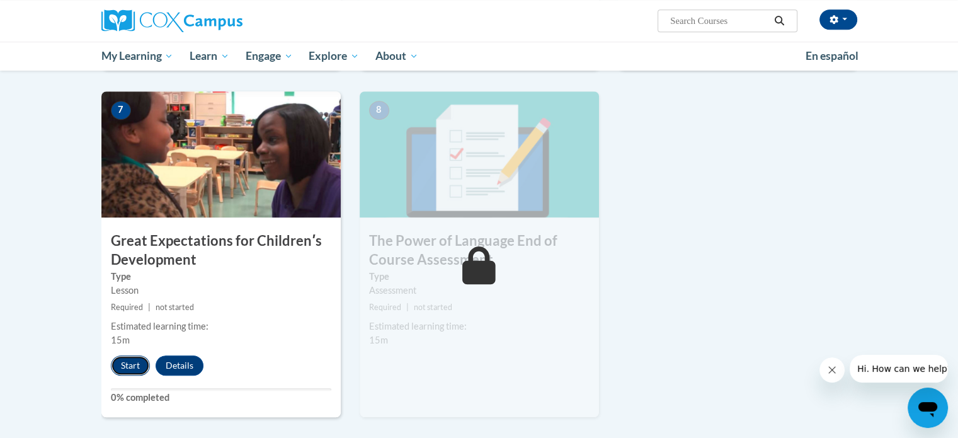
click at [123, 356] on button "Start" at bounding box center [130, 365] width 39 height 20
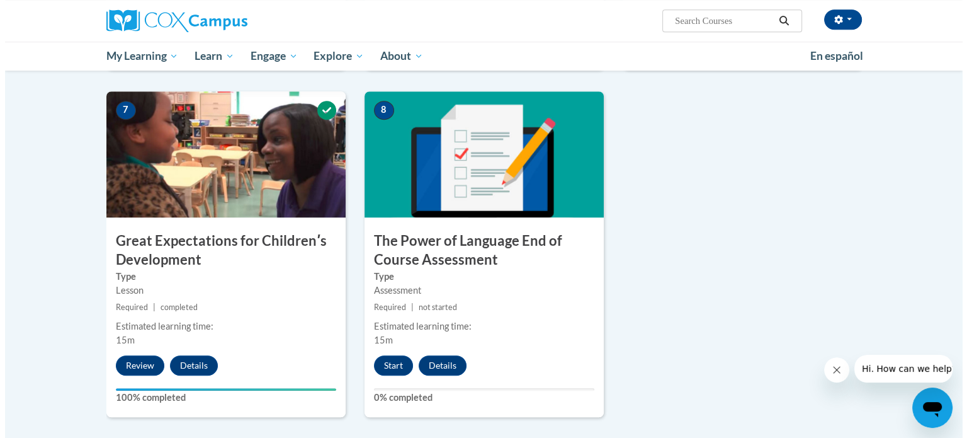
scroll to position [915, 0]
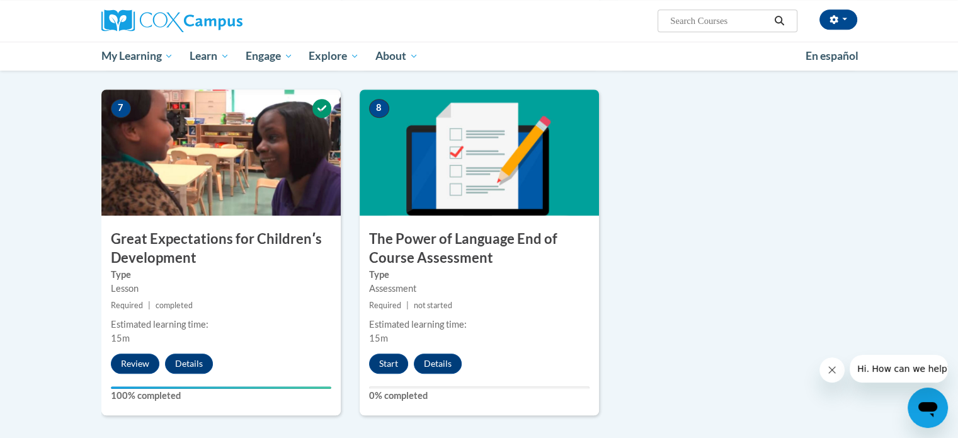
drag, startPoint x: 959, startPoint y: 45, endPoint x: 962, endPoint y: 274, distance: 229.8
click at [374, 365] on button "Start" at bounding box center [388, 363] width 39 height 20
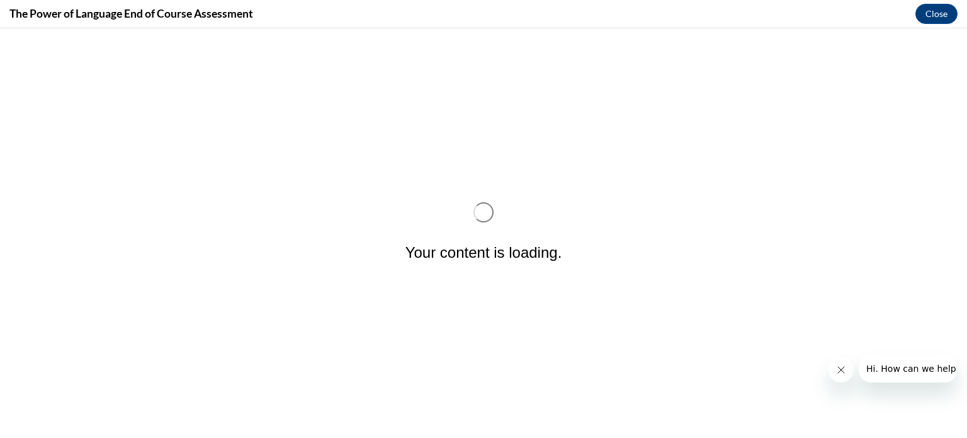
scroll to position [0, 0]
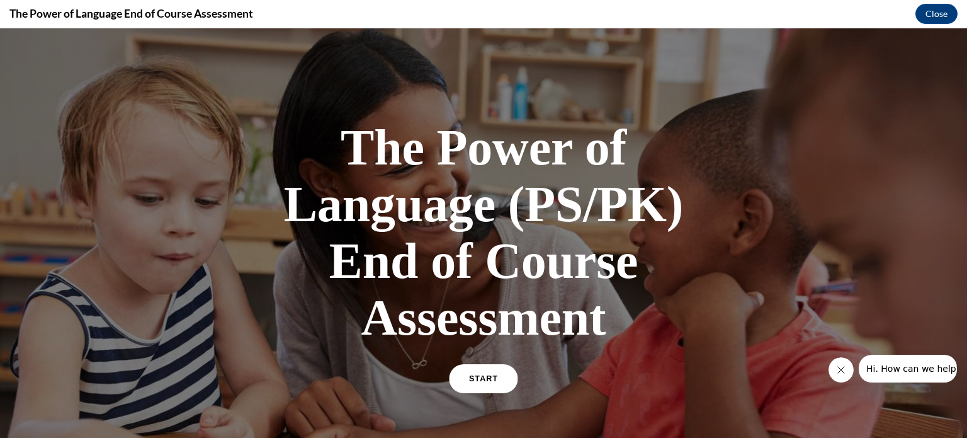
click at [465, 380] on link "START" at bounding box center [483, 378] width 69 height 29
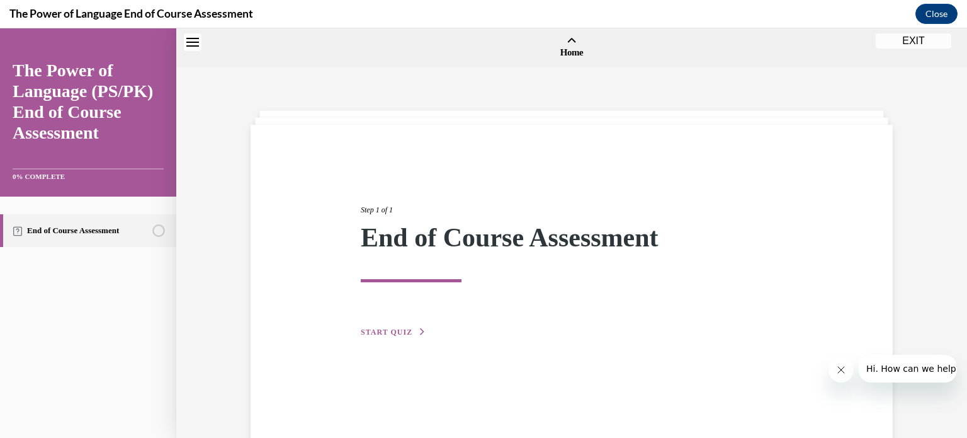
scroll to position [39, 0]
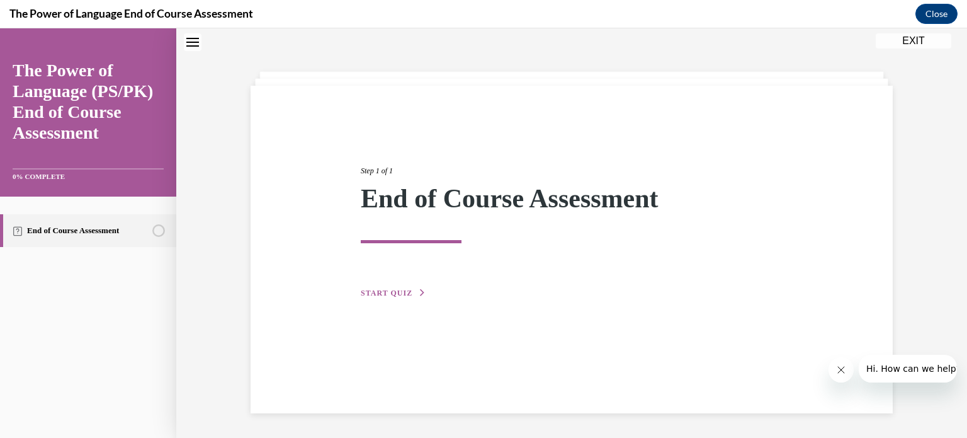
click at [369, 294] on span "START QUIZ" at bounding box center [387, 292] width 52 height 9
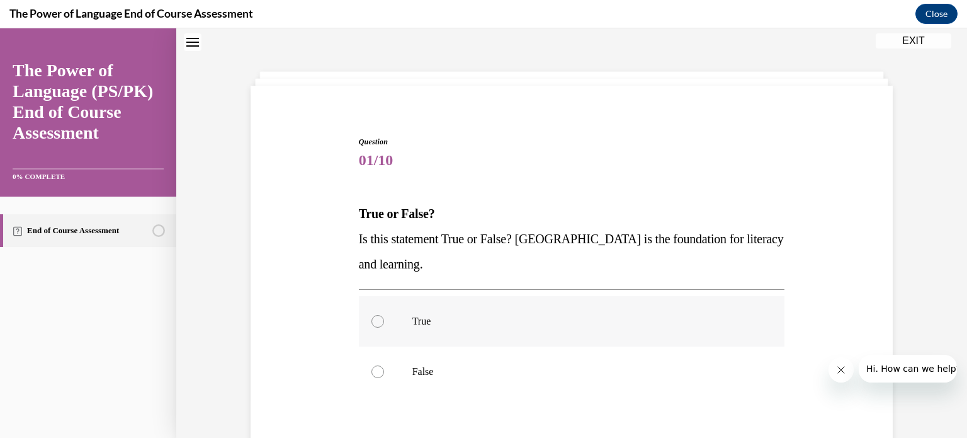
click at [371, 319] on div at bounding box center [377, 321] width 13 height 13
click at [371, 319] on input "True" at bounding box center [377, 321] width 13 height 13
radio input "true"
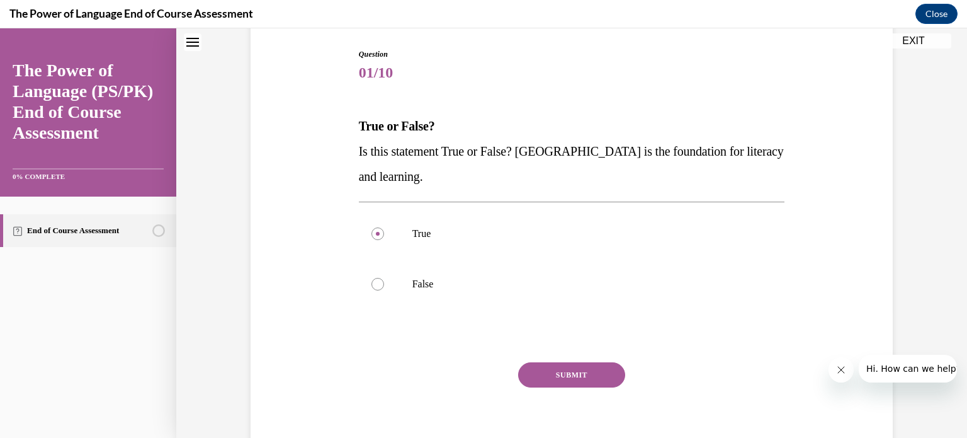
scroll to position [179, 0]
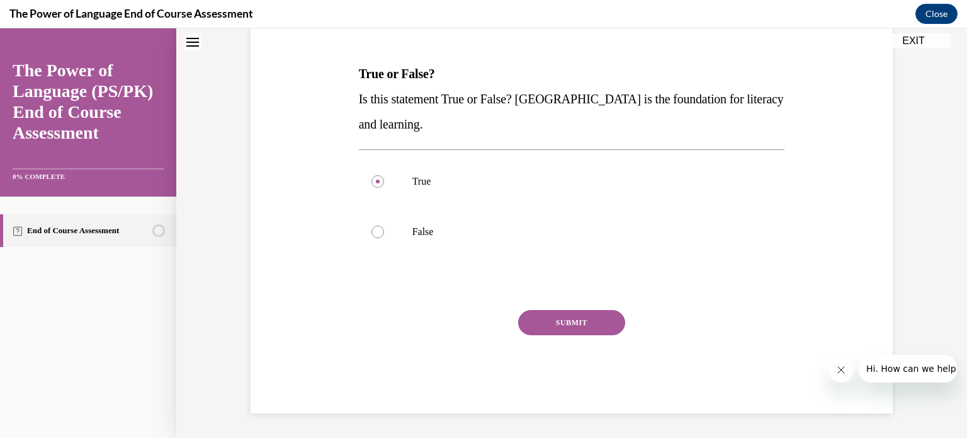
click at [558, 313] on button "SUBMIT" at bounding box center [571, 322] width 107 height 25
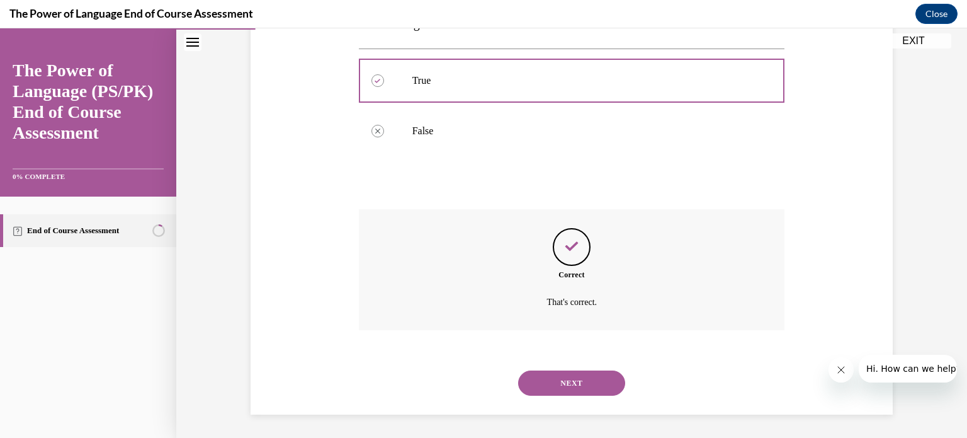
scroll to position [281, 0]
click at [560, 385] on button "NEXT" at bounding box center [571, 381] width 107 height 25
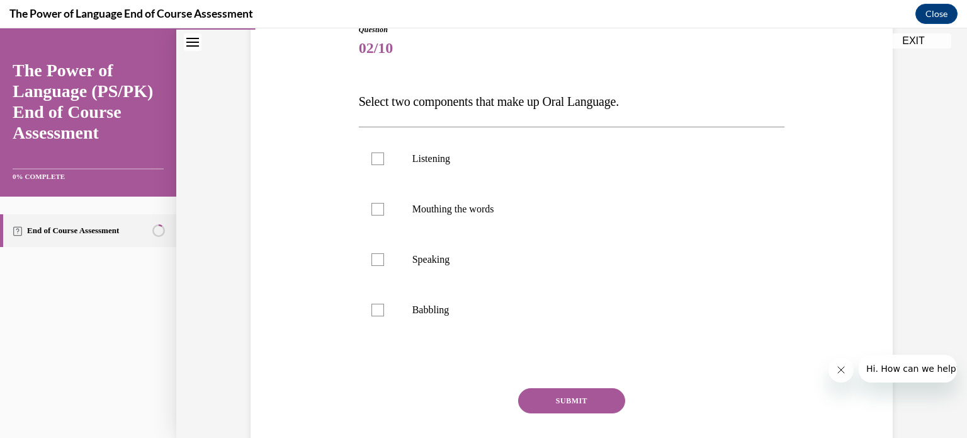
scroll to position [152, 0]
click at [371, 158] on div at bounding box center [377, 157] width 13 height 13
click at [371, 158] on input "Listening" at bounding box center [377, 157] width 13 height 13
checkbox input "true"
click at [373, 256] on div at bounding box center [377, 258] width 13 height 13
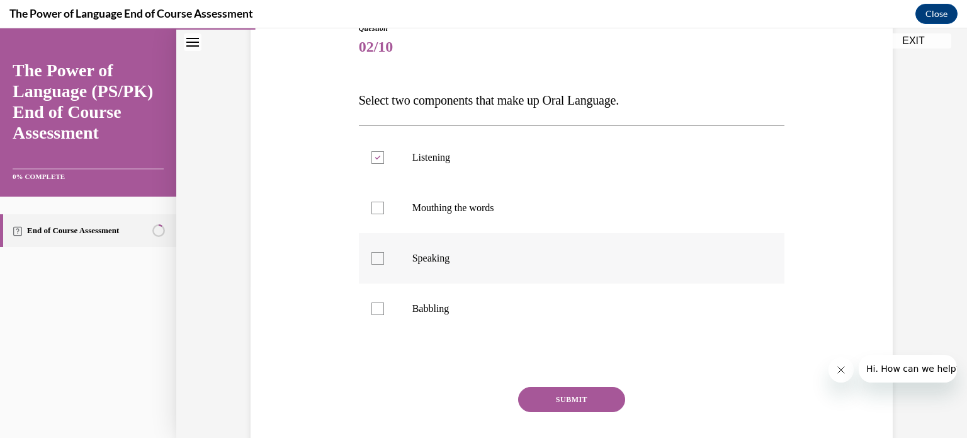
click at [373, 256] on input "Speaking" at bounding box center [377, 258] width 13 height 13
checkbox input "true"
click at [579, 387] on button "SUBMIT" at bounding box center [571, 399] width 107 height 25
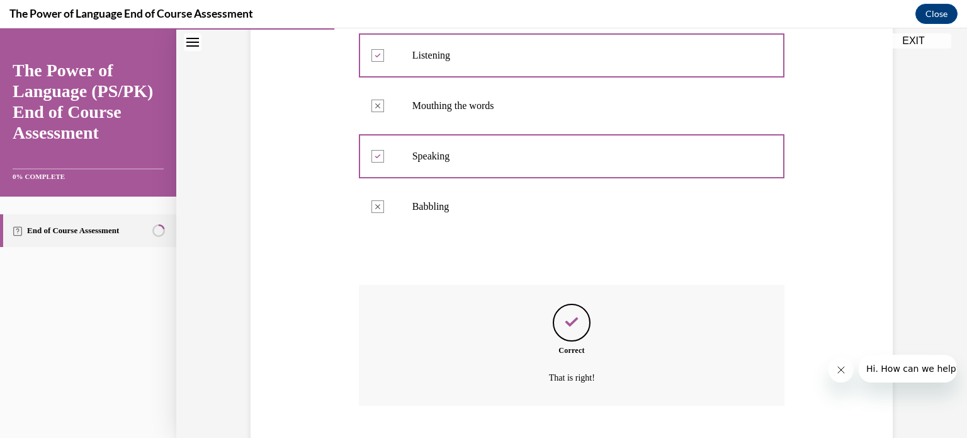
scroll to position [331, 0]
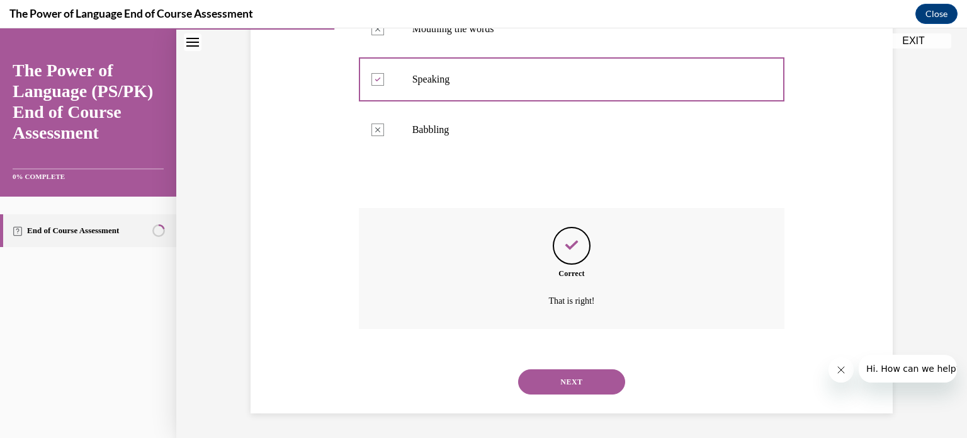
click at [579, 387] on button "NEXT" at bounding box center [571, 381] width 107 height 25
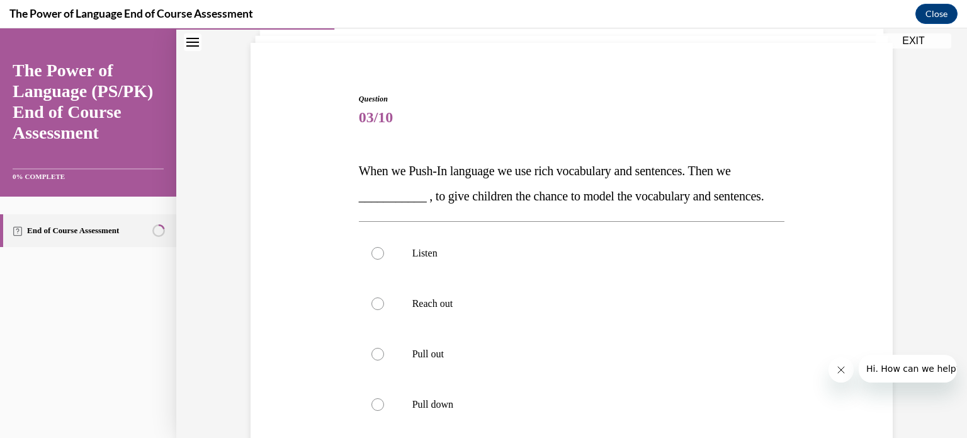
scroll to position [86, 0]
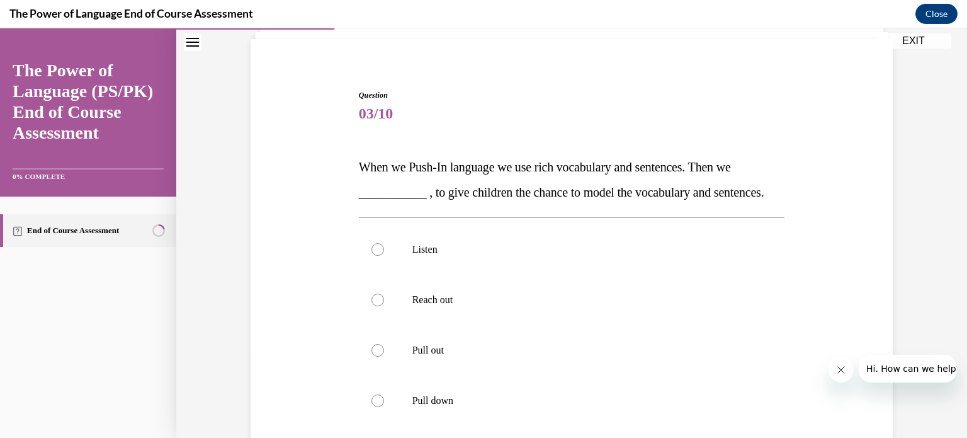
click at [5, 263] on section "End of Course Assessment" at bounding box center [88, 230] width 176 height 68
click at [11, 245] on link "End of Course Assessment" at bounding box center [88, 230] width 176 height 33
click at [15, 105] on link "The Power of Language (PS/PK) End of Course Assessment" at bounding box center [88, 101] width 151 height 83
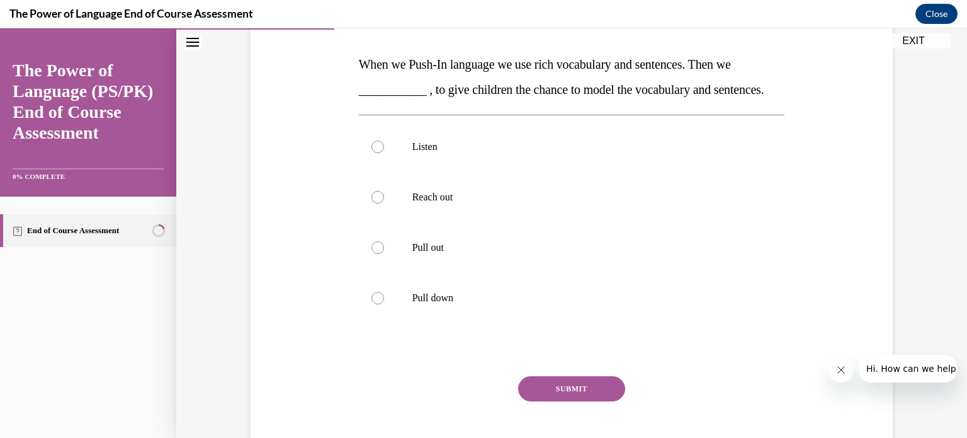
scroll to position [197, 0]
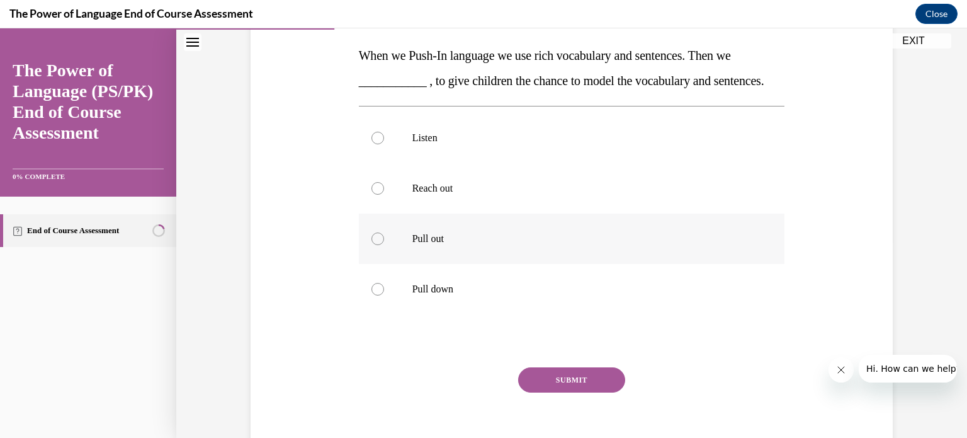
click at [375, 245] on div at bounding box center [377, 238] width 13 height 13
click at [375, 245] on input "Pull out" at bounding box center [377, 238] width 13 height 13
radio input "true"
click at [565, 392] on button "SUBMIT" at bounding box center [571, 379] width 107 height 25
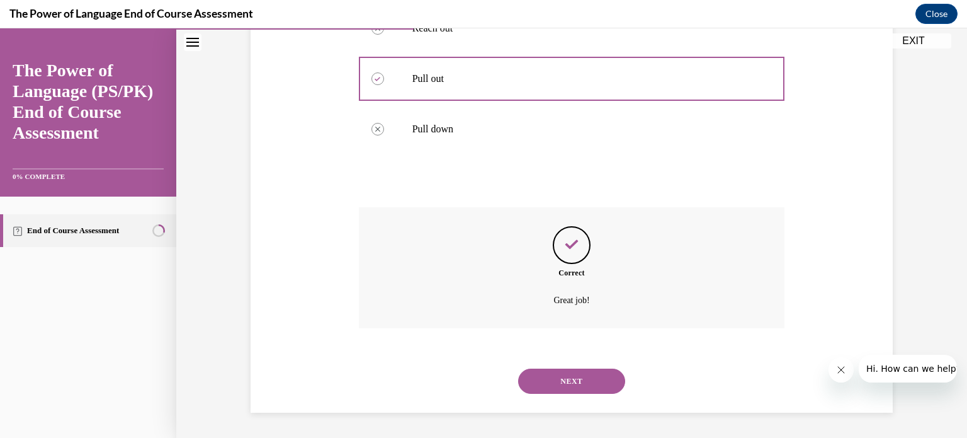
scroll to position [382, 0]
click at [565, 378] on button "NEXT" at bounding box center [571, 380] width 107 height 25
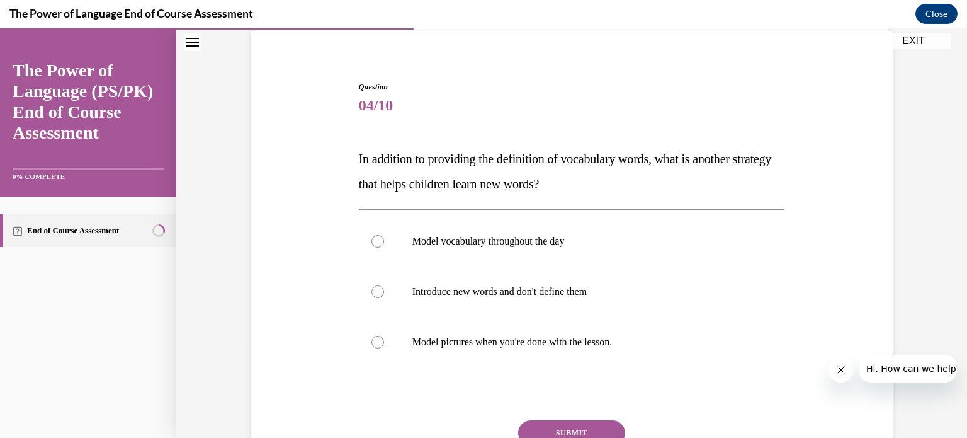
scroll to position [102, 0]
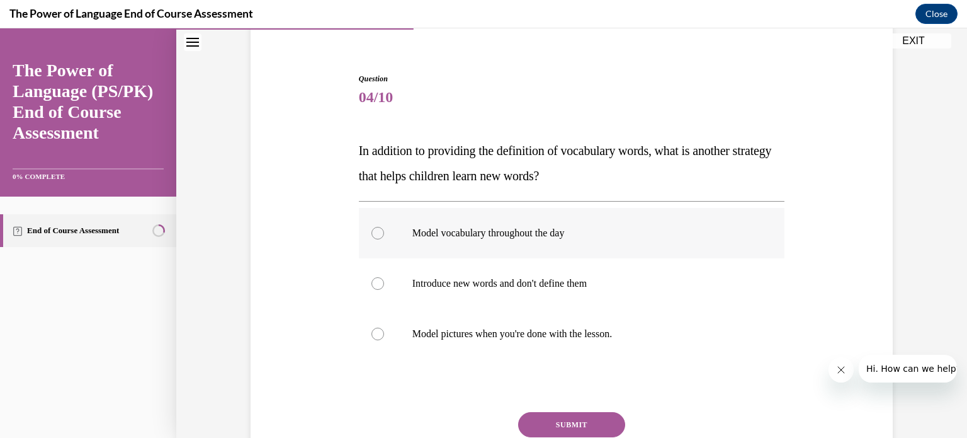
click at [377, 234] on div at bounding box center [377, 233] width 13 height 13
click at [377, 234] on input "Model vocabulary throughout the day" at bounding box center [377, 233] width 13 height 13
radio input "true"
click at [583, 429] on button "SUBMIT" at bounding box center [571, 424] width 107 height 25
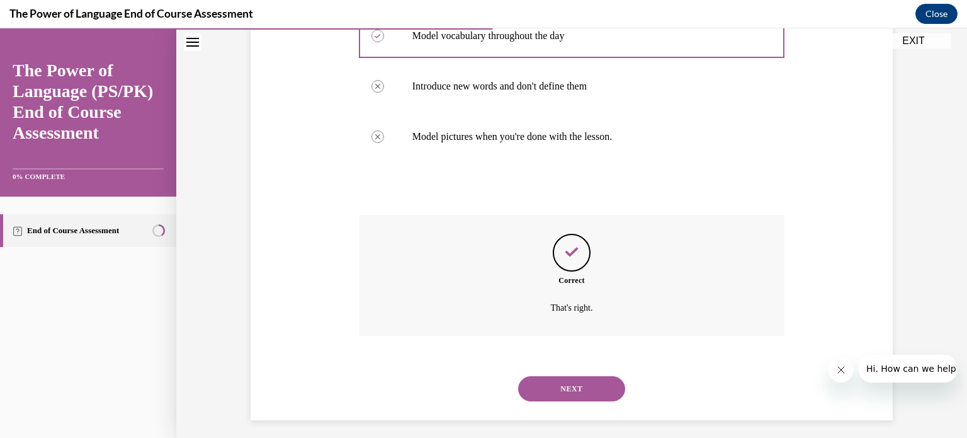
scroll to position [306, 0]
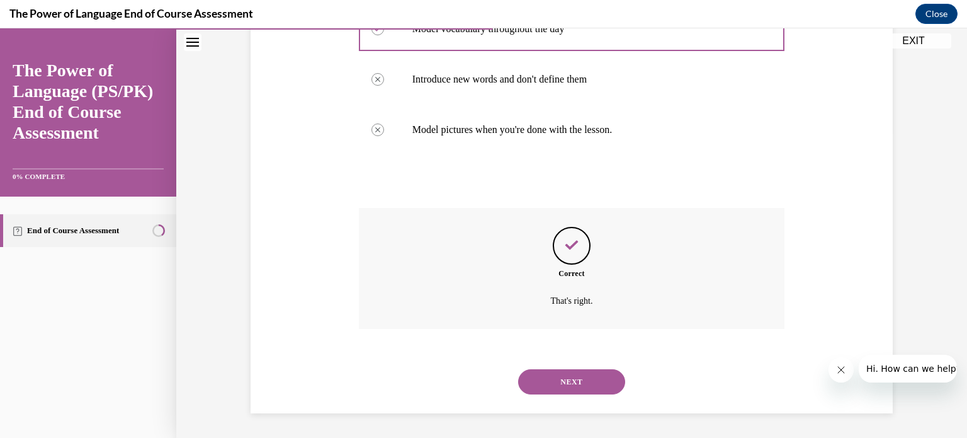
click at [560, 380] on button "NEXT" at bounding box center [571, 381] width 107 height 25
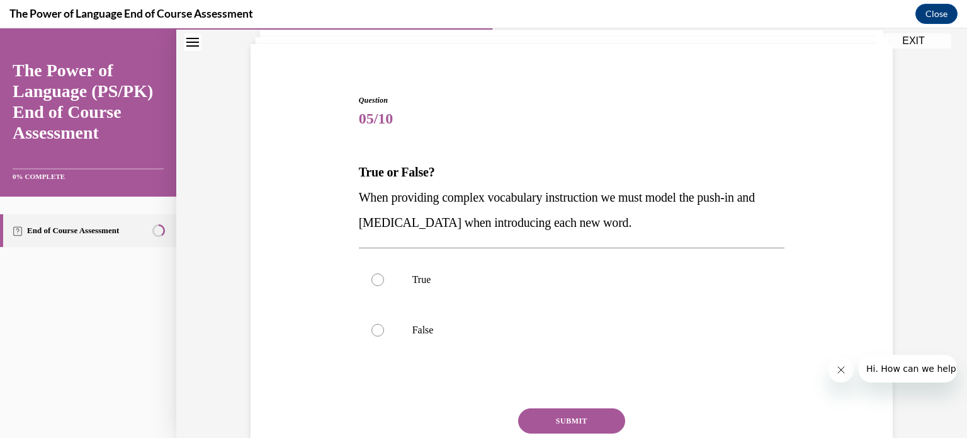
scroll to position [83, 0]
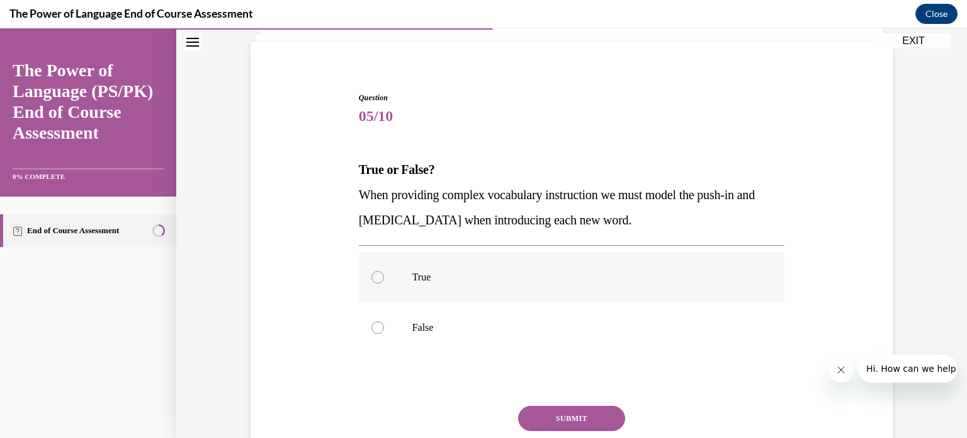
click at [377, 281] on label "True" at bounding box center [572, 277] width 426 height 50
click at [377, 281] on input "True" at bounding box center [377, 277] width 13 height 13
radio input "true"
click at [567, 411] on button "SUBMIT" at bounding box center [571, 417] width 107 height 25
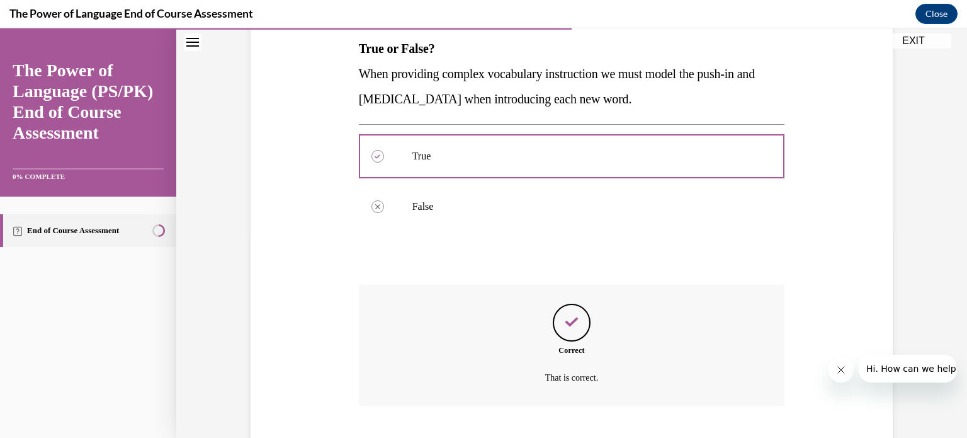
scroll to position [281, 0]
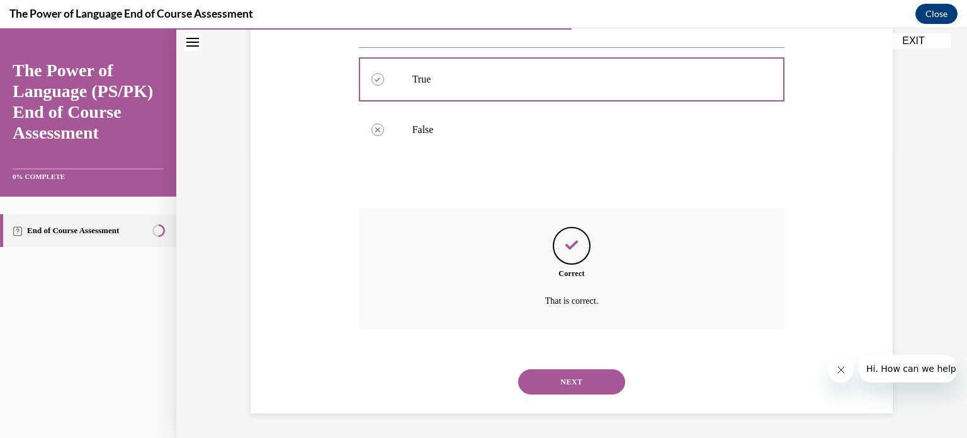
click at [586, 369] on button "NEXT" at bounding box center [571, 381] width 107 height 25
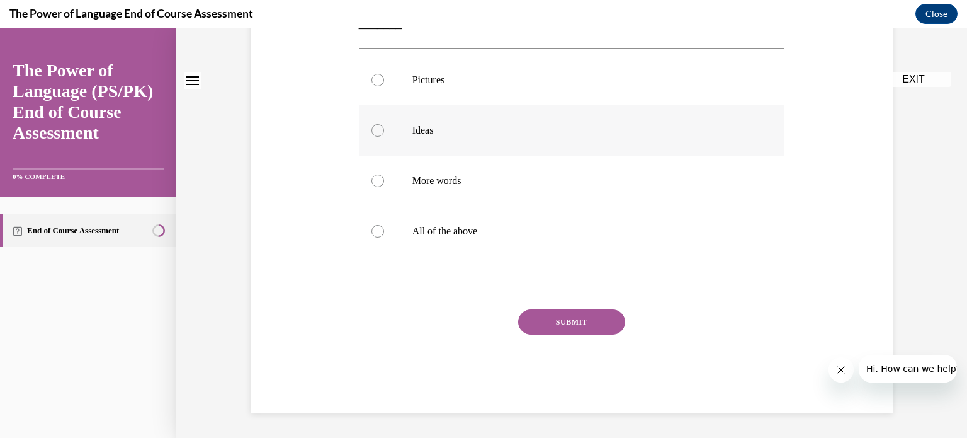
scroll to position [0, 0]
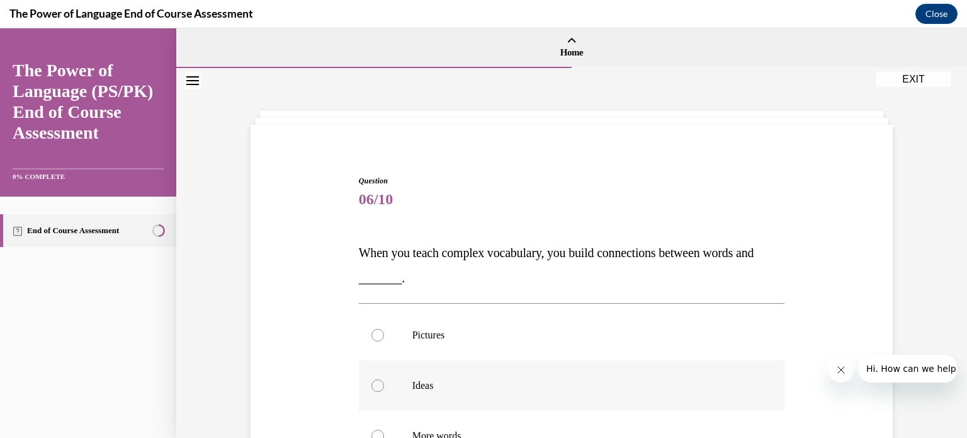
click at [586, 379] on p "Ideas" at bounding box center [582, 385] width 341 height 13
click at [384, 379] on input "Ideas" at bounding box center [377, 385] width 13 height 13
radio input "true"
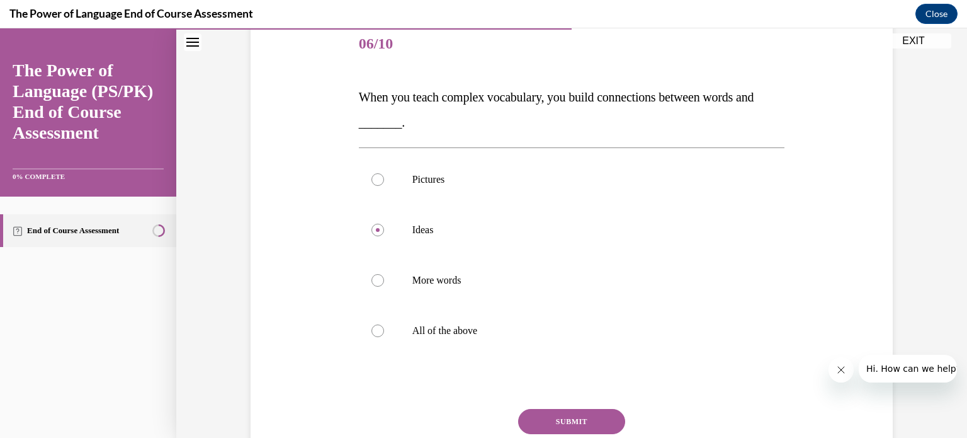
scroll to position [164, 0]
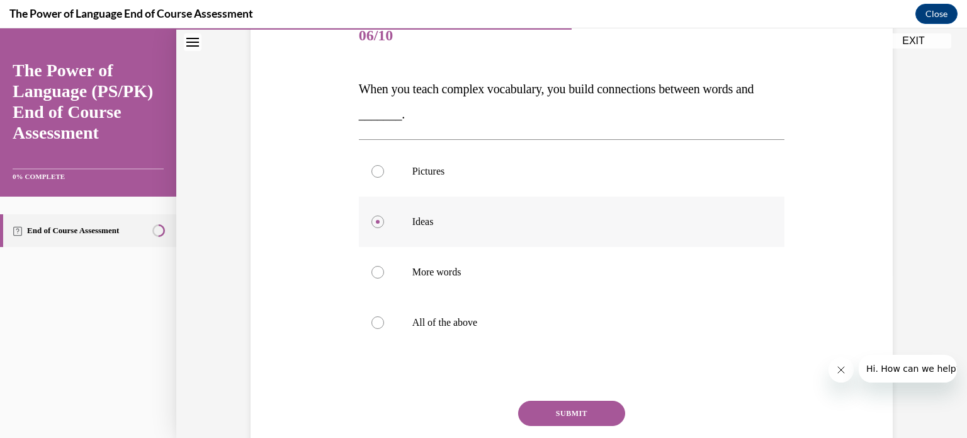
click at [375, 221] on div at bounding box center [377, 221] width 13 height 13
click at [375, 221] on input "Ideas" at bounding box center [377, 221] width 13 height 13
click at [371, 319] on div at bounding box center [377, 322] width 13 height 13
click at [371, 319] on input "All of the above" at bounding box center [377, 322] width 13 height 13
radio input "true"
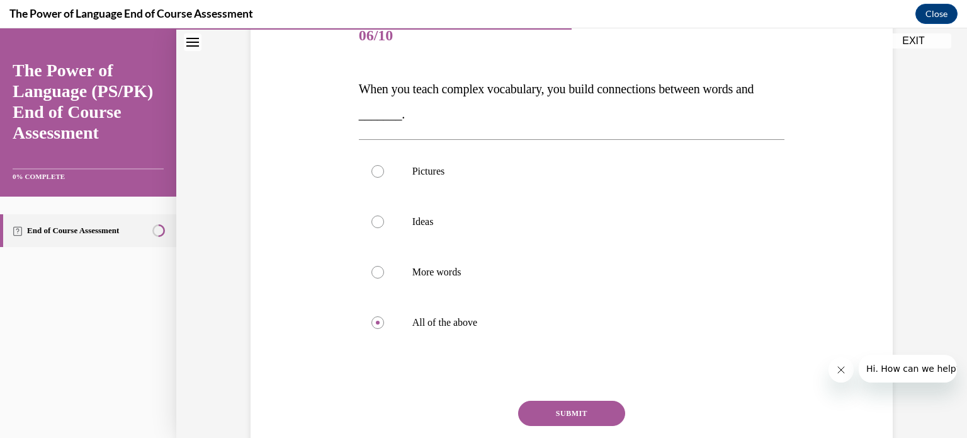
click at [557, 411] on button "SUBMIT" at bounding box center [571, 412] width 107 height 25
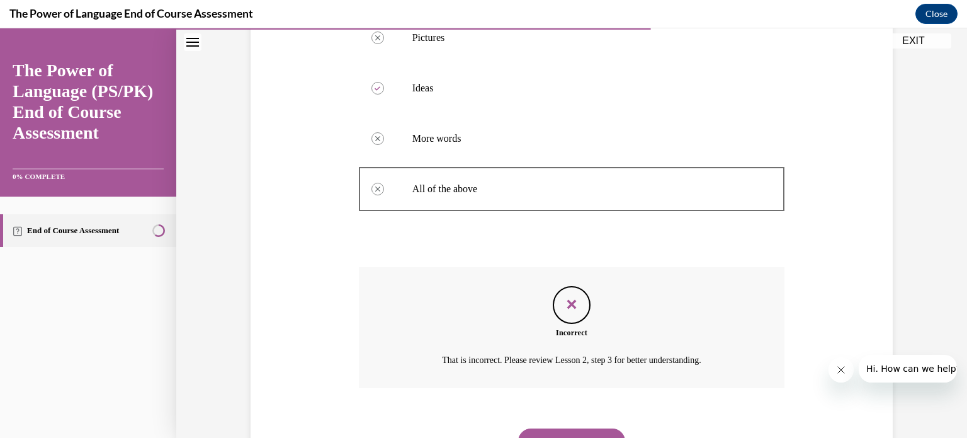
scroll to position [356, 0]
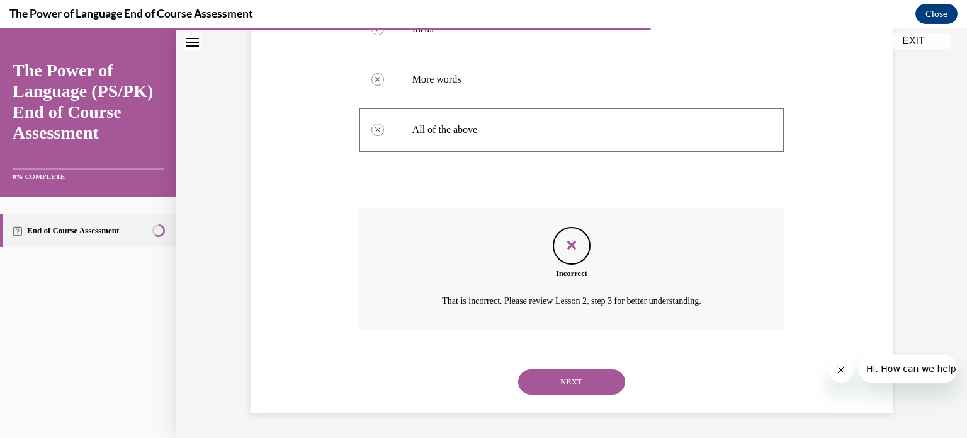
click at [595, 379] on button "NEXT" at bounding box center [571, 381] width 107 height 25
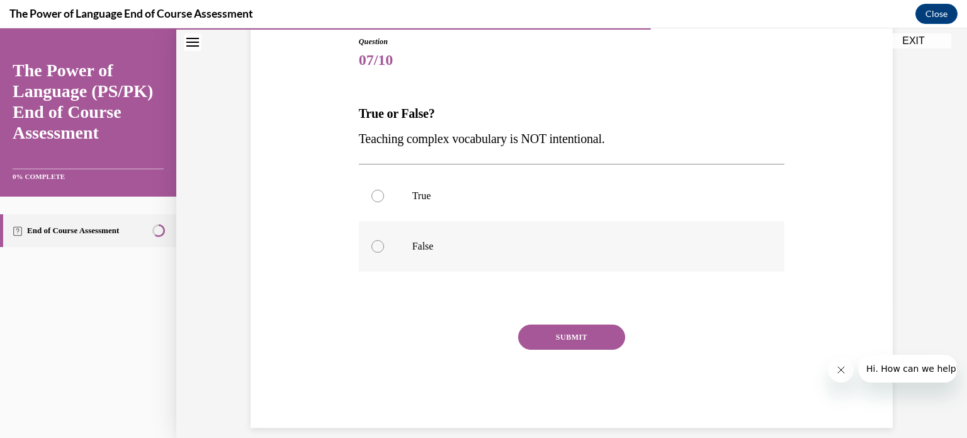
click at [378, 244] on div at bounding box center [377, 246] width 13 height 13
click at [378, 244] on input "False" at bounding box center [377, 246] width 13 height 13
radio input "true"
click at [576, 342] on button "SUBMIT" at bounding box center [571, 336] width 107 height 25
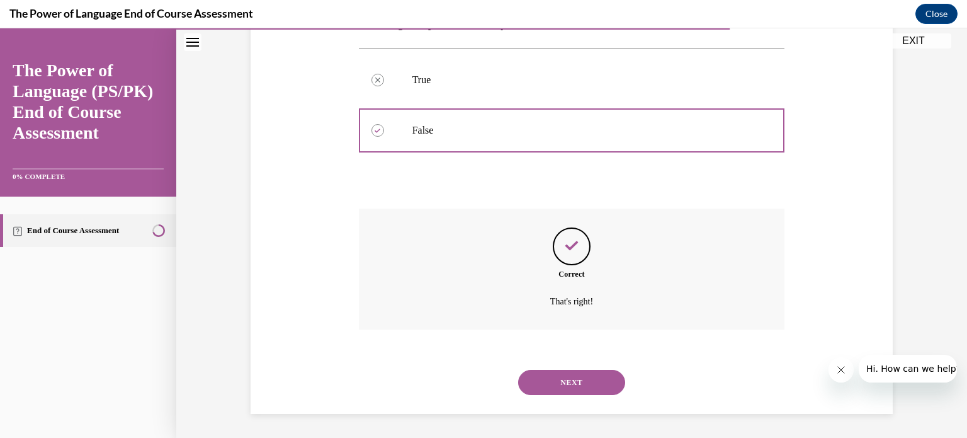
scroll to position [256, 0]
click at [570, 380] on button "NEXT" at bounding box center [571, 381] width 107 height 25
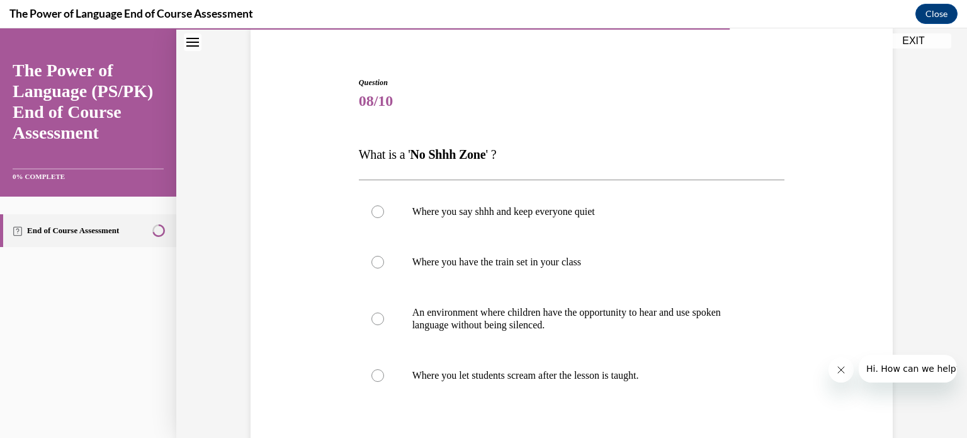
scroll to position [105, 0]
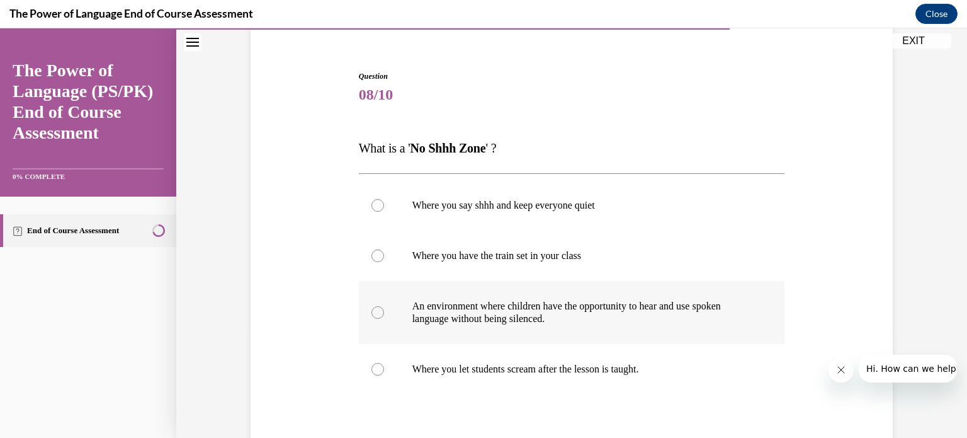
click at [366, 306] on label "An environment where children have the opportunity to hear and use spoken langu…" at bounding box center [572, 312] width 426 height 63
click at [371, 306] on input "An environment where children have the opportunity to hear and use spoken langu…" at bounding box center [377, 312] width 13 height 13
radio input "true"
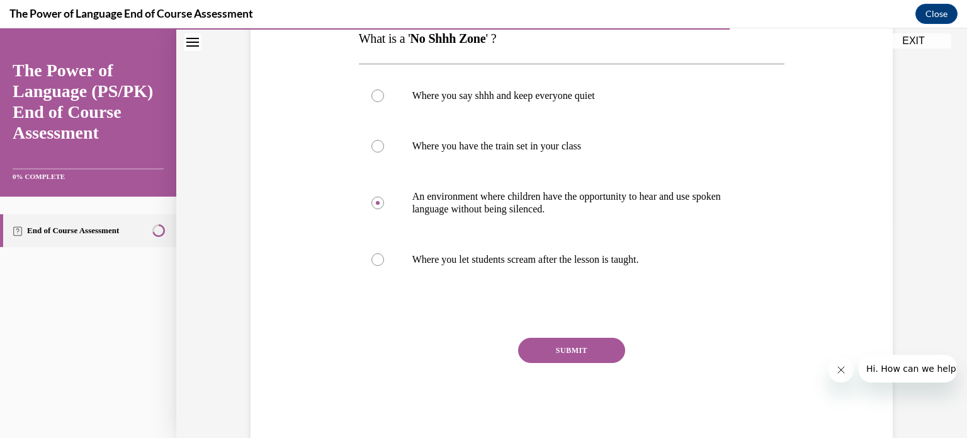
scroll to position [242, 0]
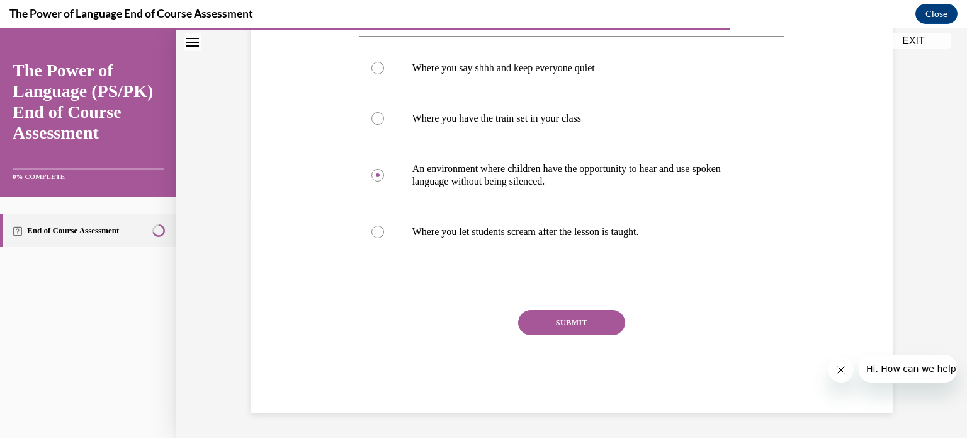
click at [565, 320] on button "SUBMIT" at bounding box center [571, 322] width 107 height 25
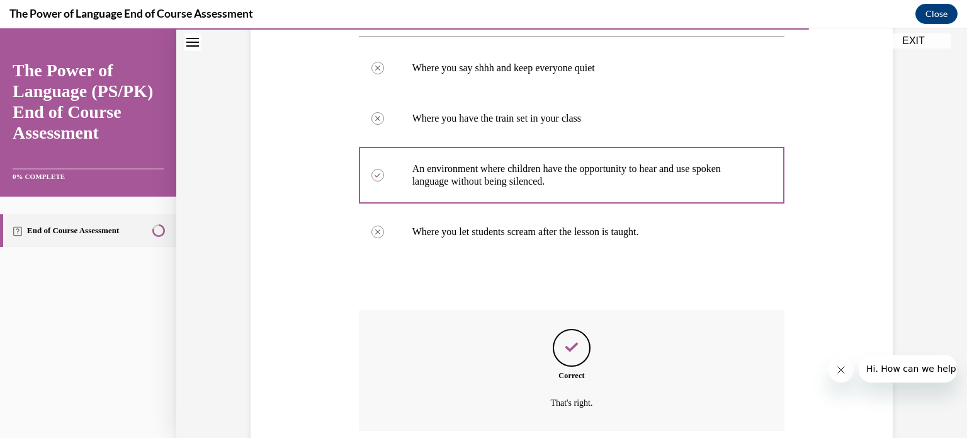
scroll to position [344, 0]
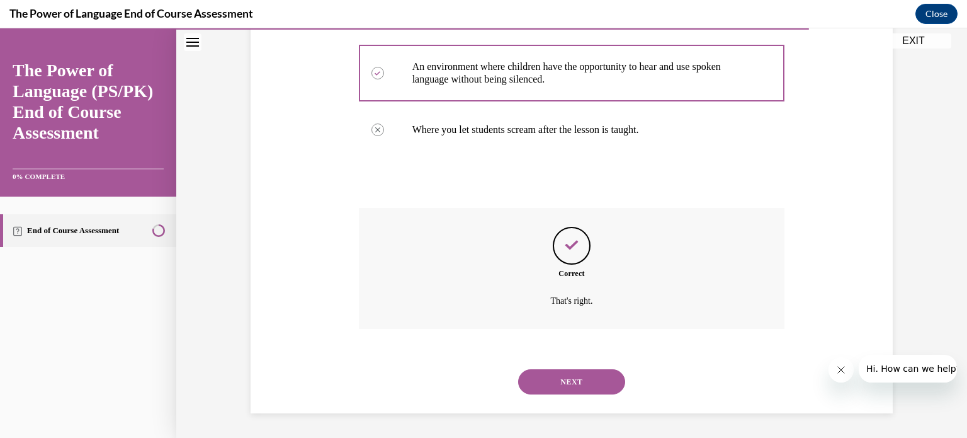
click at [589, 383] on button "NEXT" at bounding box center [571, 381] width 107 height 25
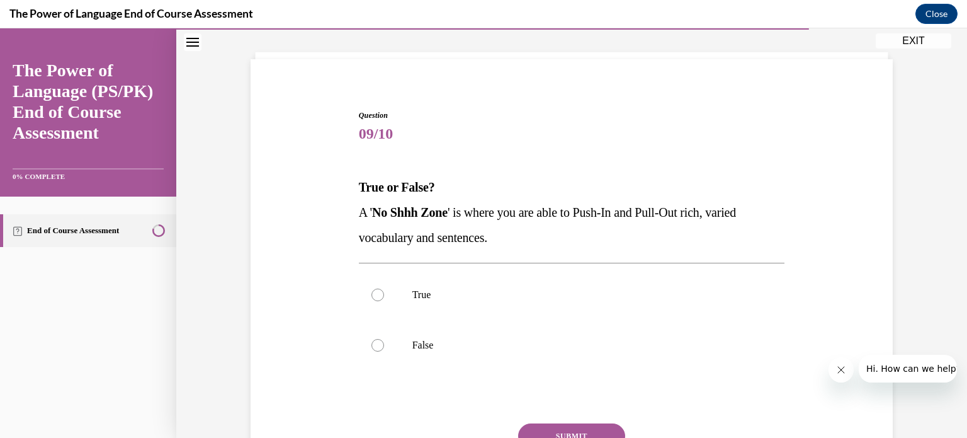
scroll to position [67, 0]
click at [364, 294] on label "True" at bounding box center [572, 293] width 426 height 50
click at [371, 294] on input "True" at bounding box center [377, 292] width 13 height 13
radio input "true"
click at [590, 430] on button "SUBMIT" at bounding box center [571, 433] width 107 height 25
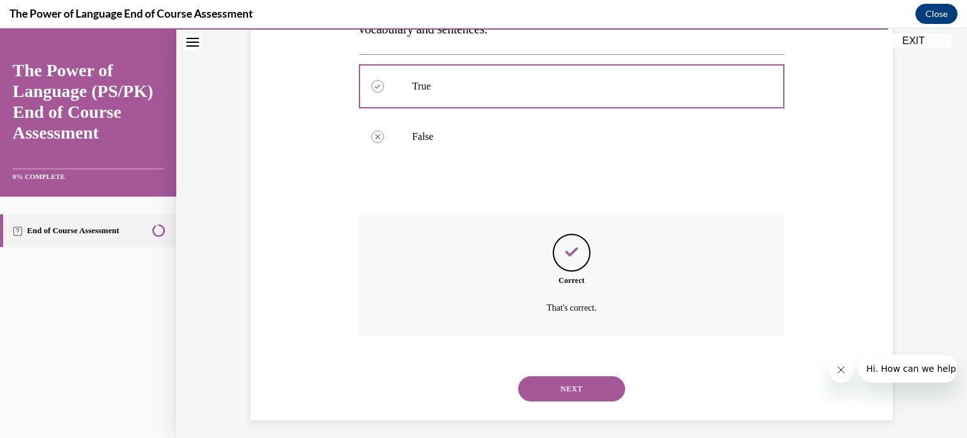
scroll to position [281, 0]
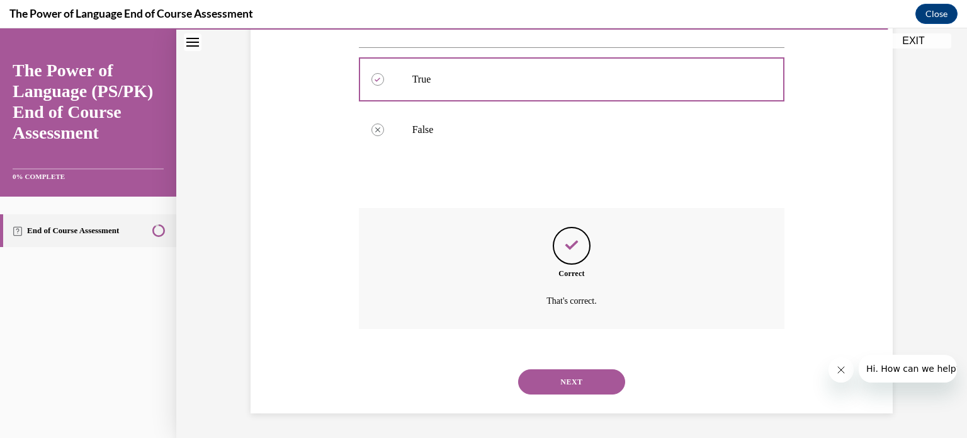
click at [552, 375] on button "NEXT" at bounding box center [571, 381] width 107 height 25
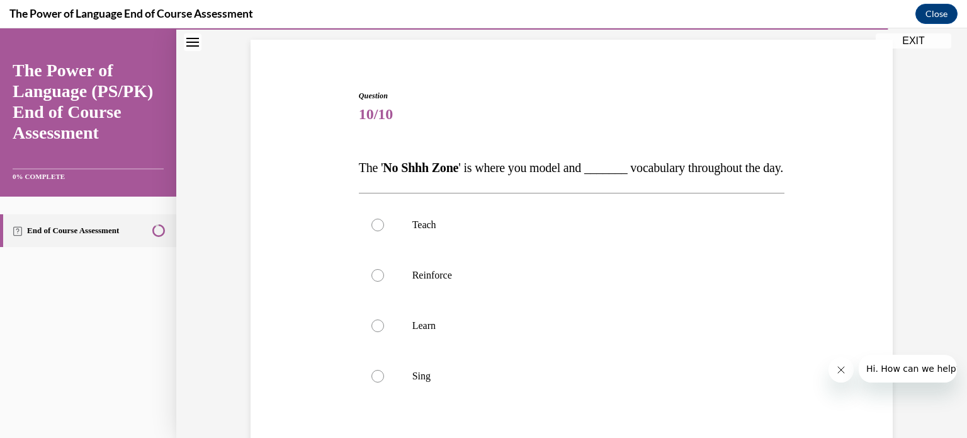
scroll to position [93, 0]
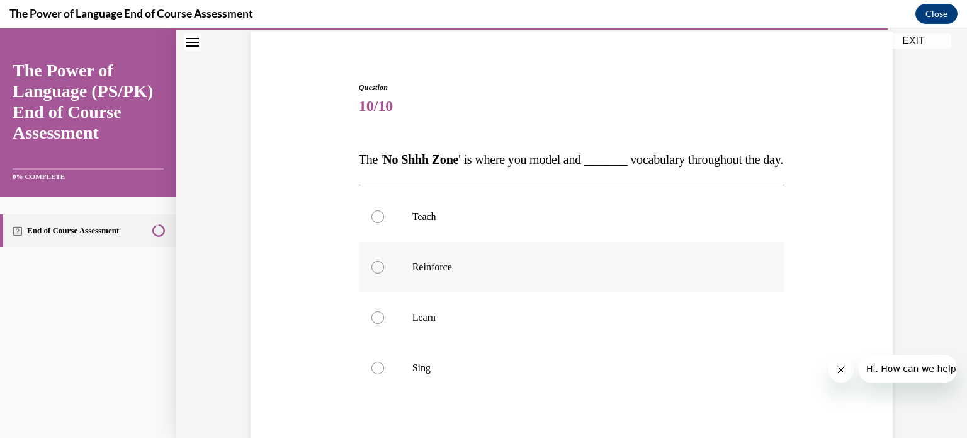
click at [371, 273] on div at bounding box center [377, 267] width 13 height 13
click at [371, 273] on input "Reinforce" at bounding box center [377, 267] width 13 height 13
radio input "true"
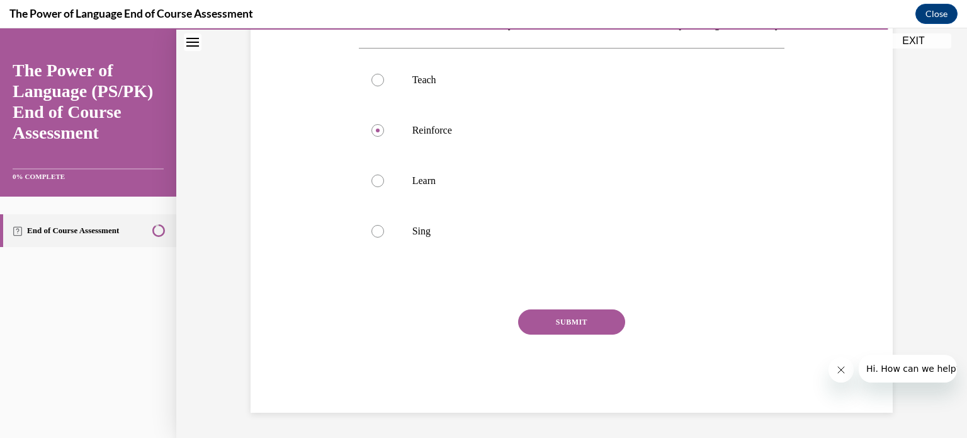
scroll to position [254, 0]
click at [574, 325] on button "SUBMIT" at bounding box center [571, 321] width 107 height 25
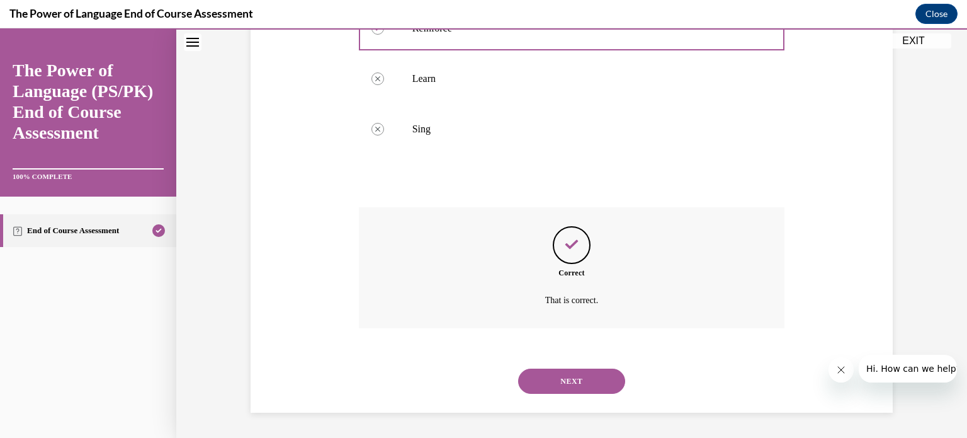
scroll to position [356, 0]
click at [573, 378] on button "NEXT" at bounding box center [571, 380] width 107 height 25
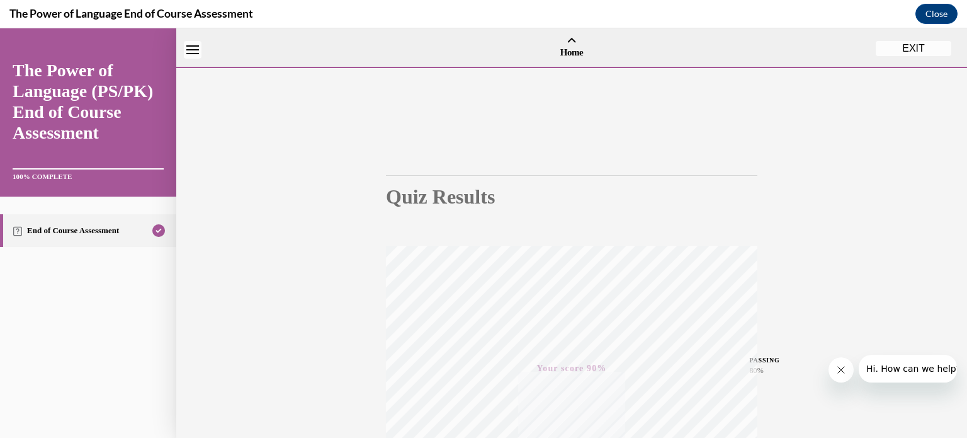
scroll to position [235, 0]
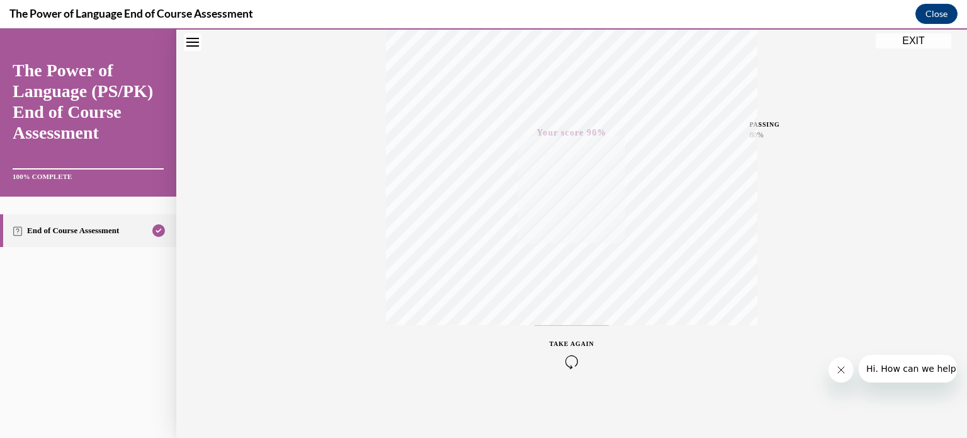
click at [912, 42] on button "EXIT" at bounding box center [914, 40] width 76 height 15
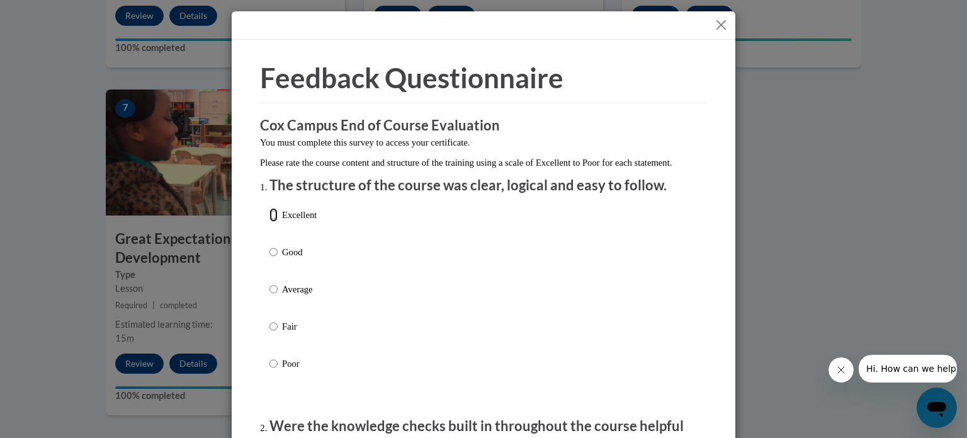
click at [269, 222] on input "Excellent" at bounding box center [273, 215] width 8 height 14
radio input "true"
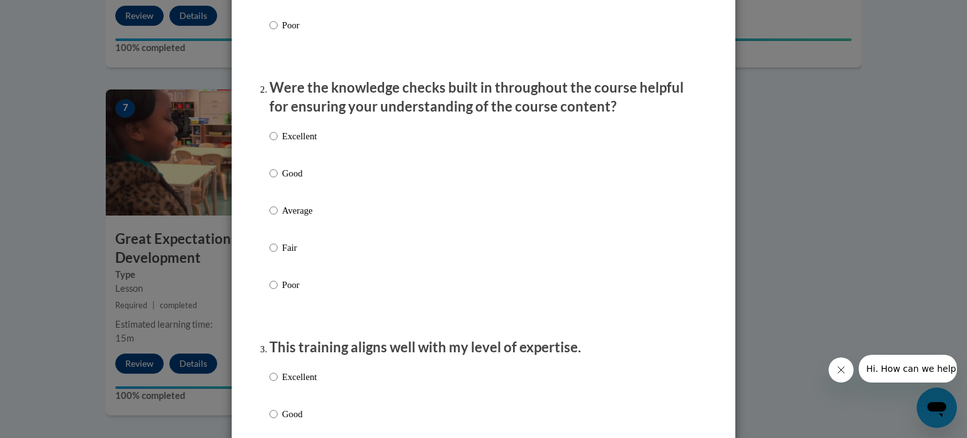
scroll to position [332, 0]
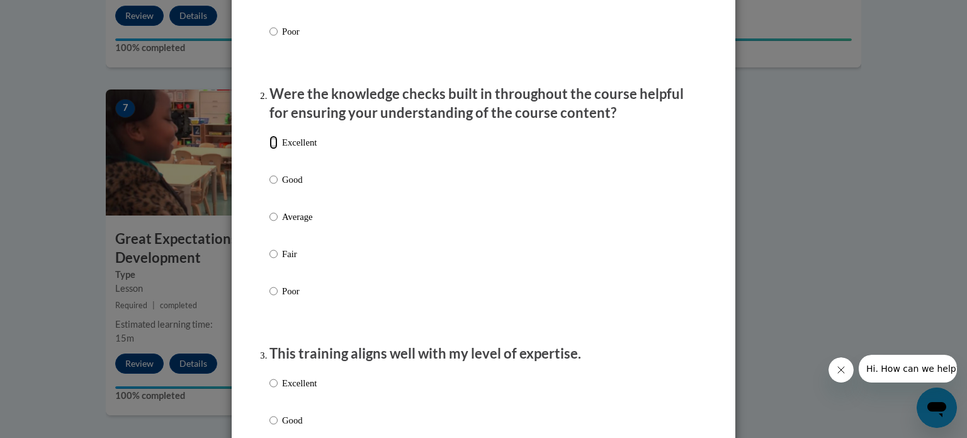
click at [269, 149] on input "Excellent" at bounding box center [273, 142] width 8 height 14
radio input "true"
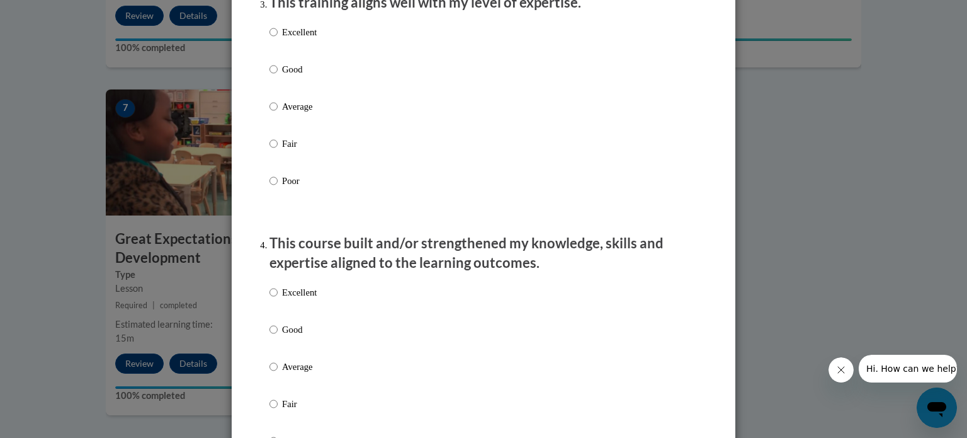
scroll to position [693, 0]
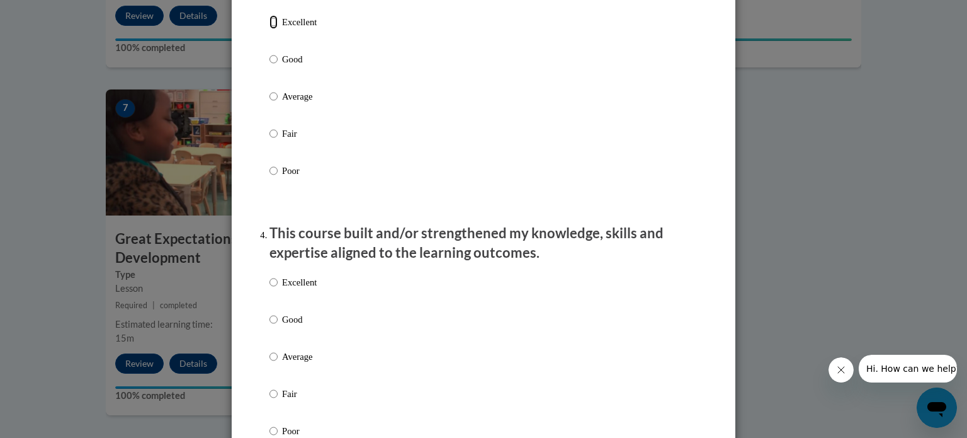
click at [269, 29] on input "Excellent" at bounding box center [273, 22] width 8 height 14
radio input "true"
click at [269, 289] on input "Excellent" at bounding box center [273, 282] width 8 height 14
radio input "true"
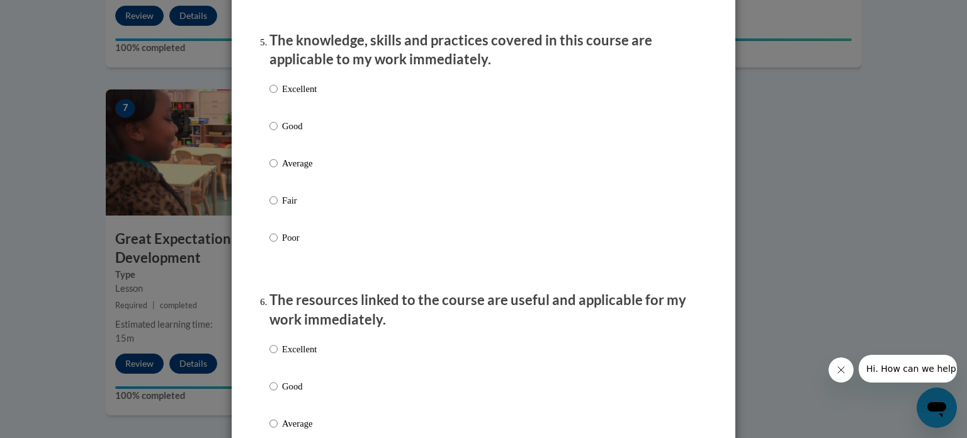
scroll to position [1152, 0]
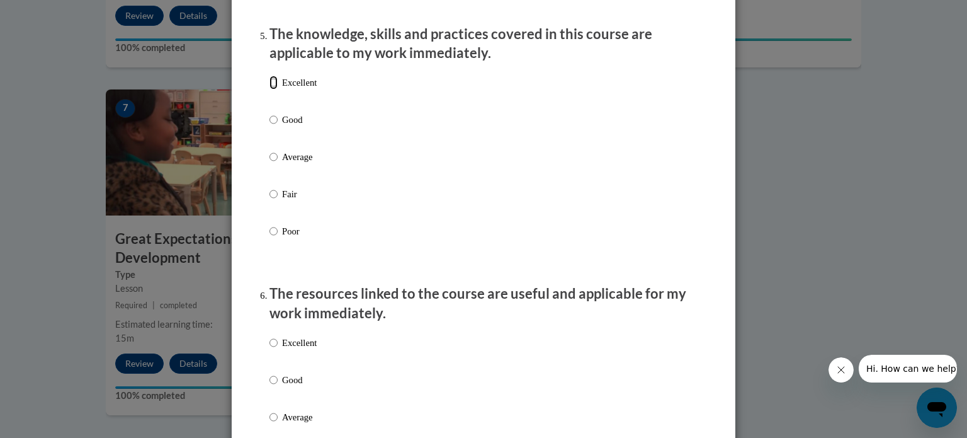
click at [269, 89] on input "Excellent" at bounding box center [273, 83] width 8 height 14
radio input "true"
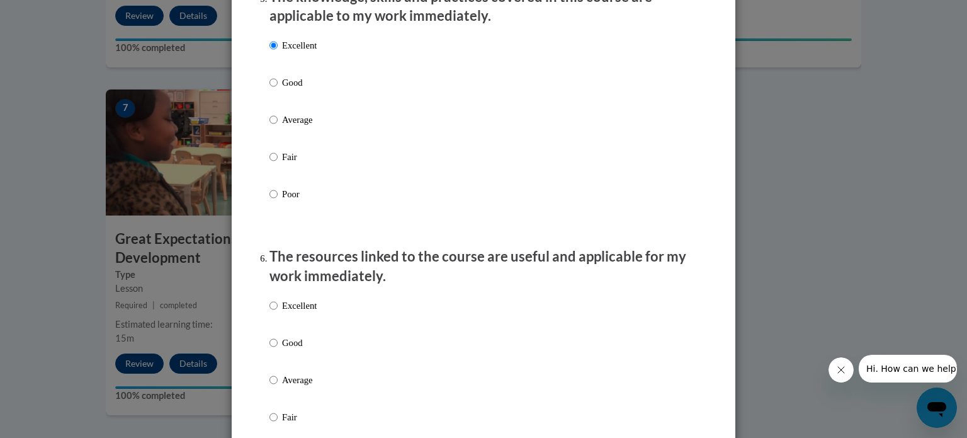
scroll to position [1194, 0]
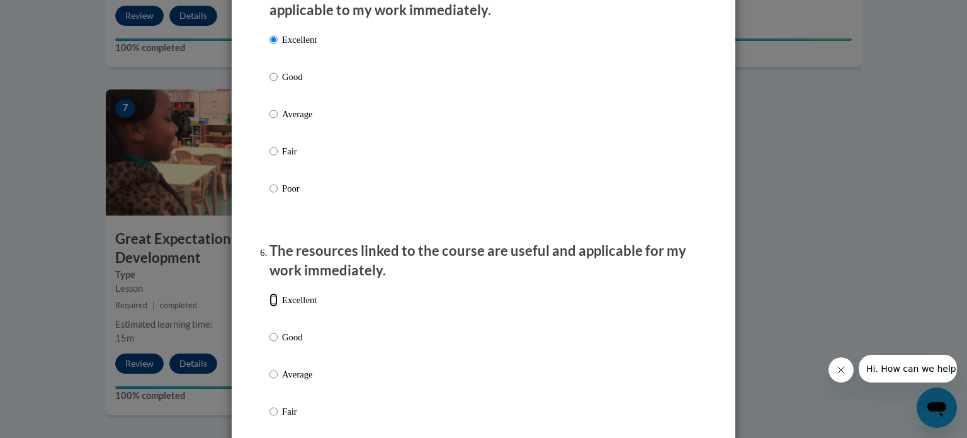
click at [269, 307] on input "Excellent" at bounding box center [273, 300] width 8 height 14
radio input "true"
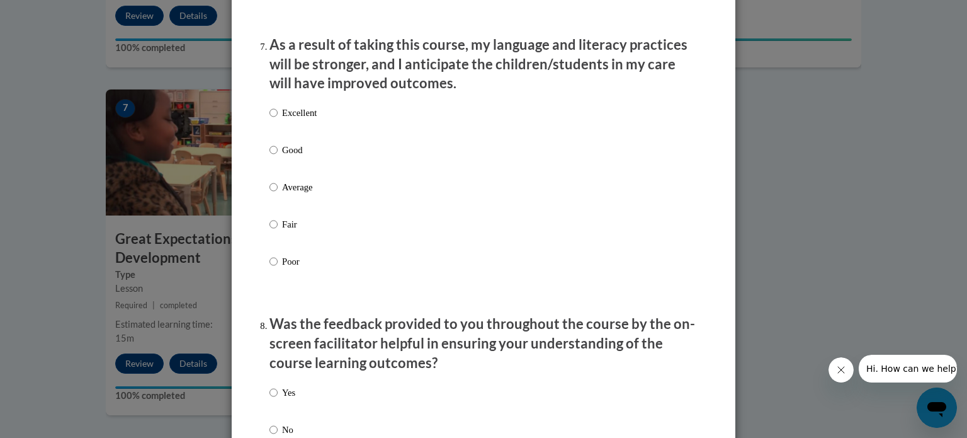
scroll to position [1667, 0]
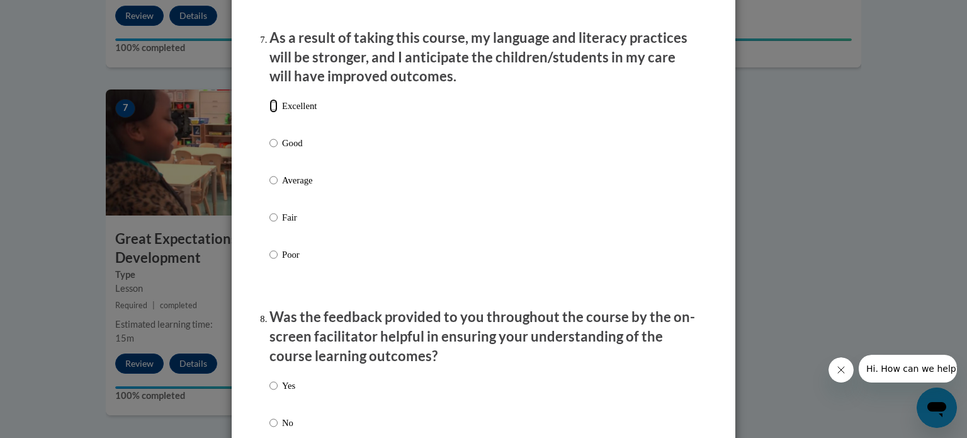
click at [269, 113] on input "Excellent" at bounding box center [273, 106] width 8 height 14
radio input "true"
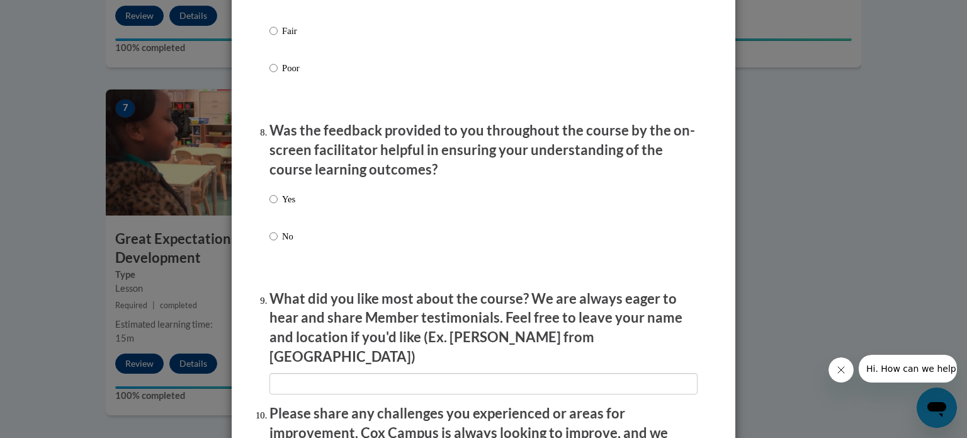
scroll to position [1856, 0]
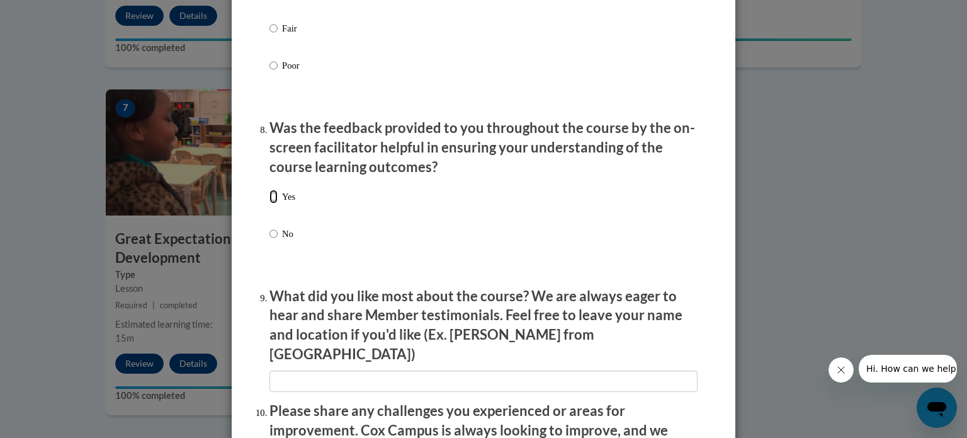
click at [269, 203] on input "Yes" at bounding box center [273, 197] width 8 height 14
radio input "true"
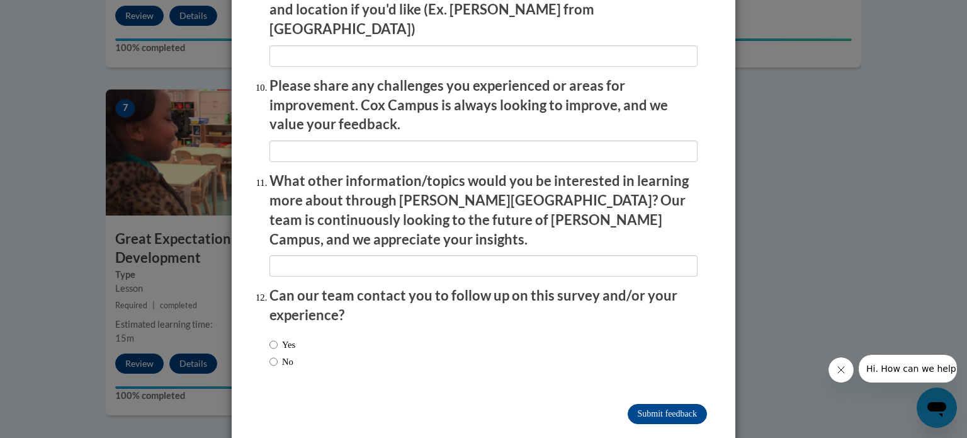
scroll to position [2184, 0]
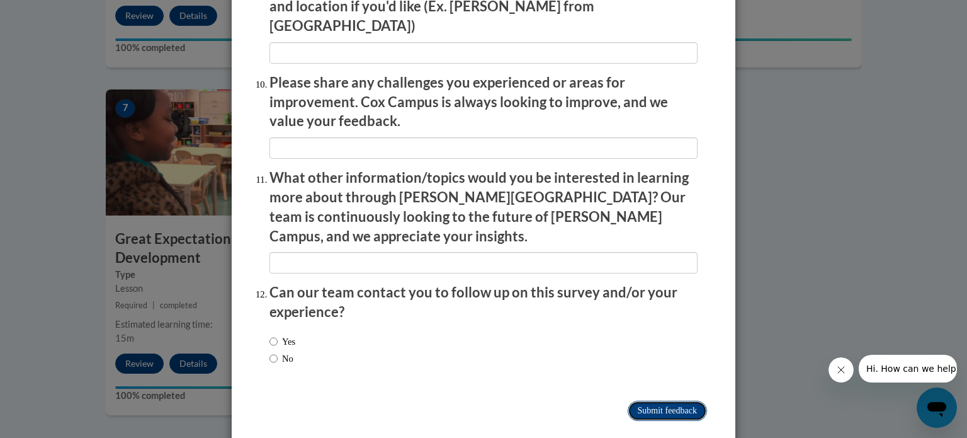
click at [650, 400] on input "Submit feedback" at bounding box center [667, 410] width 79 height 20
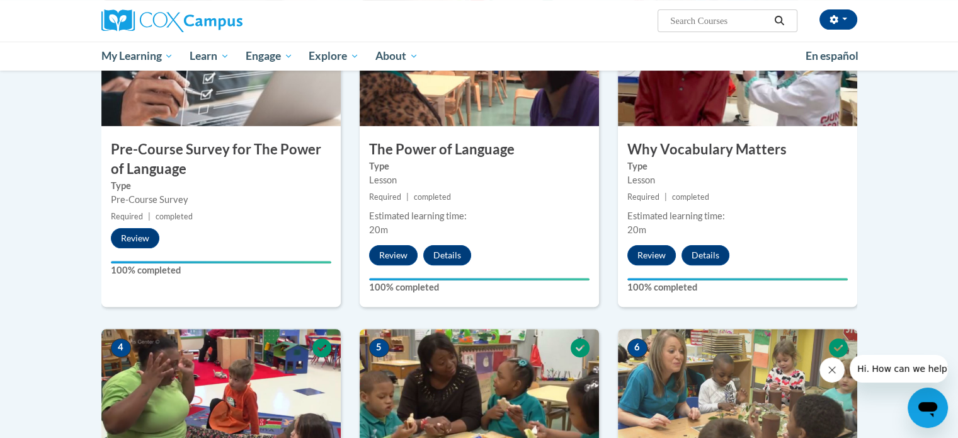
scroll to position [0, 0]
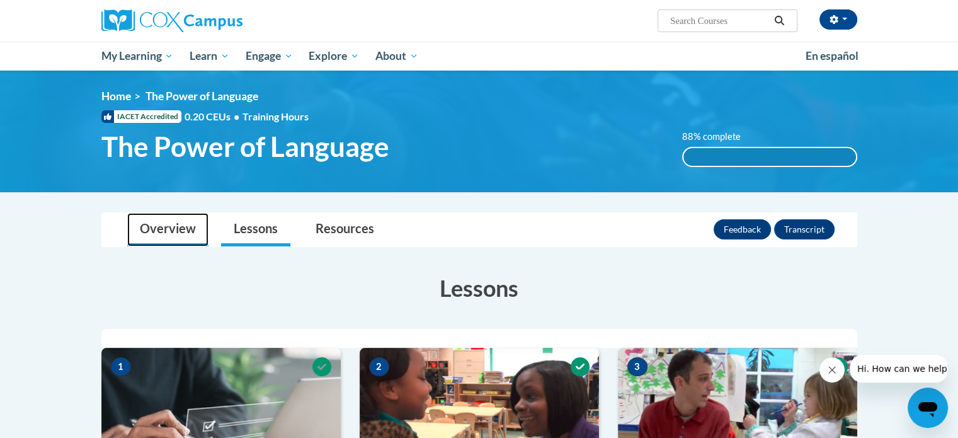
click at [174, 234] on link "Overview" at bounding box center [167, 229] width 81 height 33
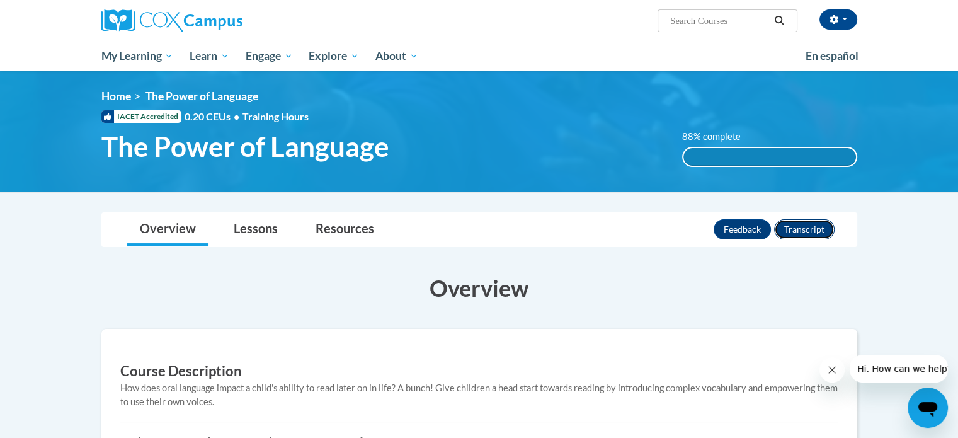
click at [820, 230] on button "Transcript" at bounding box center [804, 229] width 60 height 20
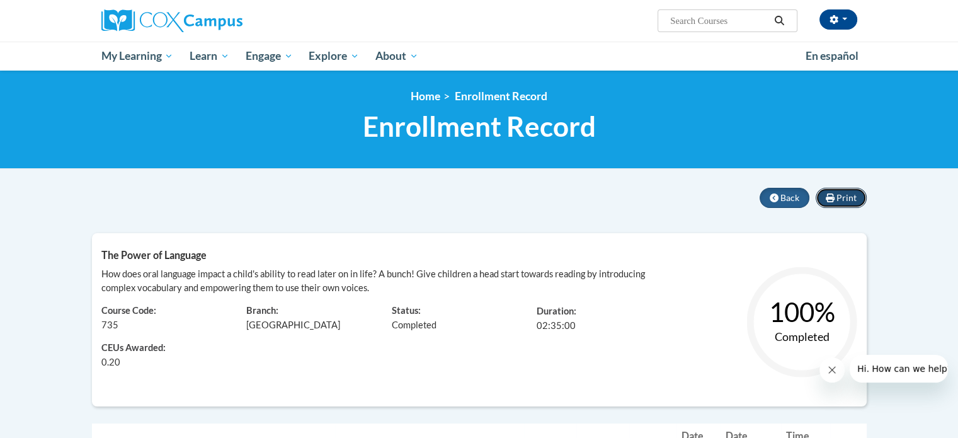
click at [851, 195] on span "Print" at bounding box center [846, 197] width 20 height 11
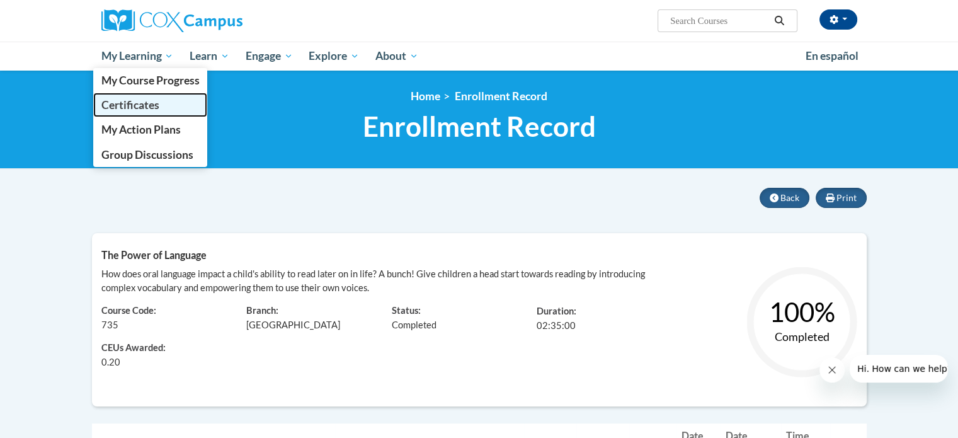
click at [122, 107] on span "Certificates" at bounding box center [130, 104] width 58 height 13
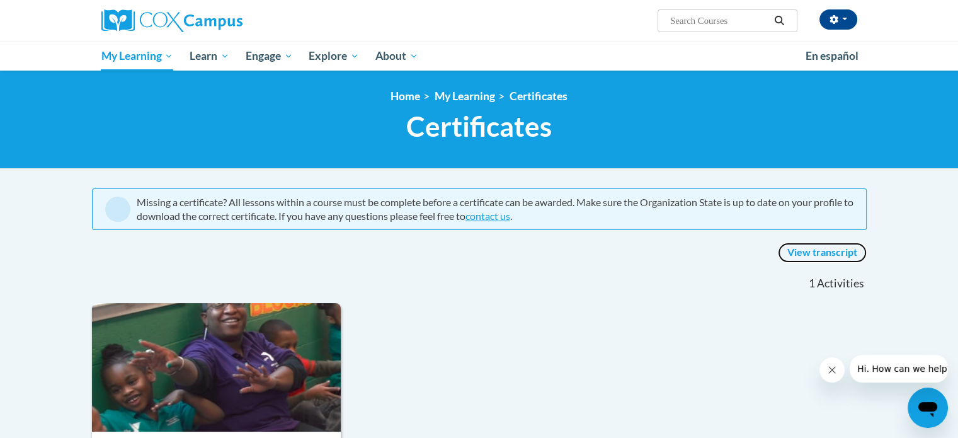
click at [826, 254] on link "View transcript" at bounding box center [822, 252] width 89 height 20
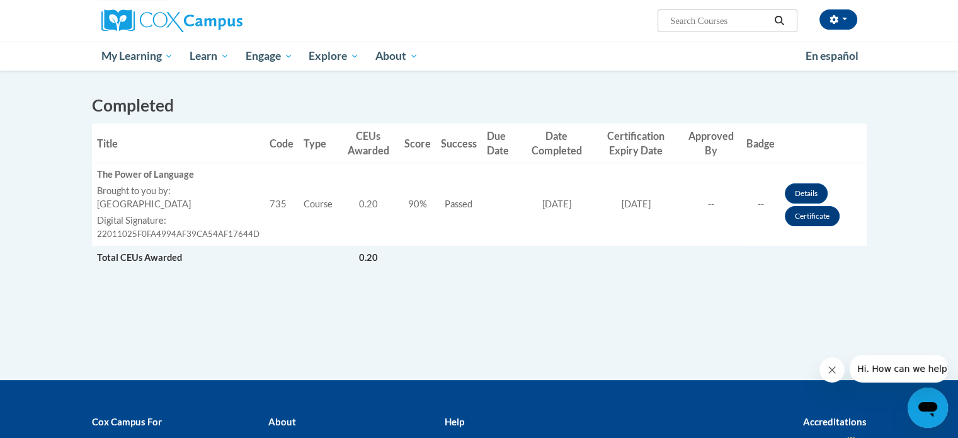
scroll to position [327, 0]
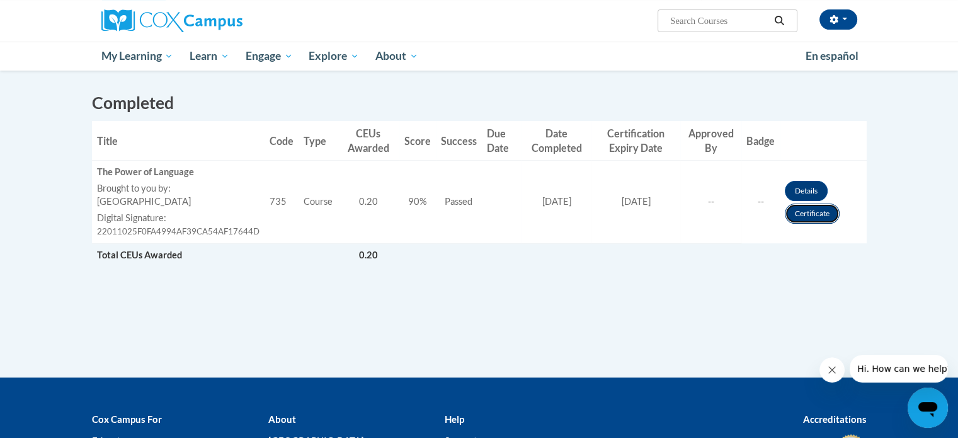
click at [821, 215] on link "Certificate" at bounding box center [811, 213] width 55 height 20
